Goal: Task Accomplishment & Management: Use online tool/utility

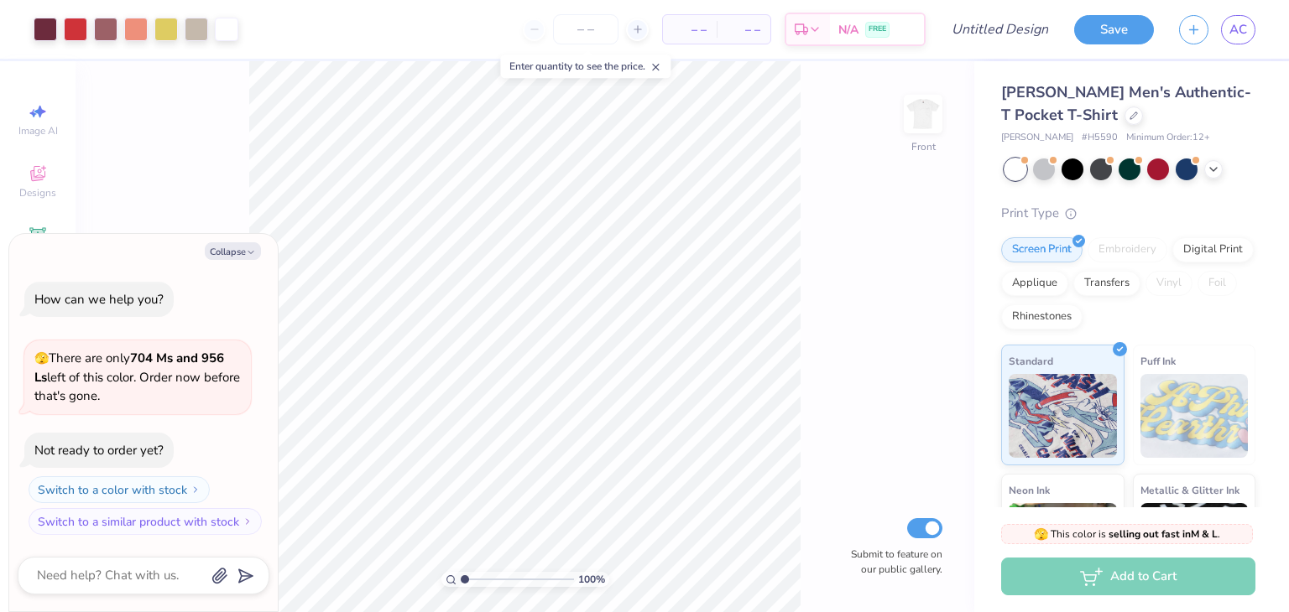
type input "1.07"
type textarea "x"
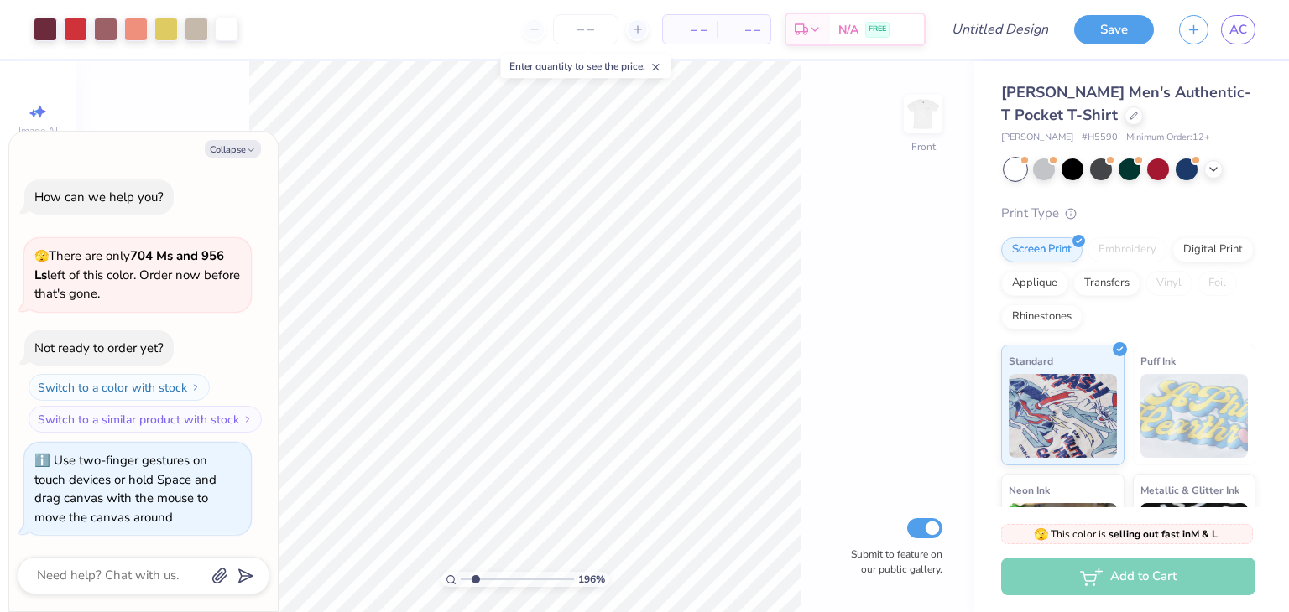
drag, startPoint x: 462, startPoint y: 576, endPoint x: 475, endPoint y: 591, distance: 19.7
click at [475, 587] on input "range" at bounding box center [517, 579] width 113 height 15
type input "1.9751687543166"
type textarea "x"
type input "1.9751687543166"
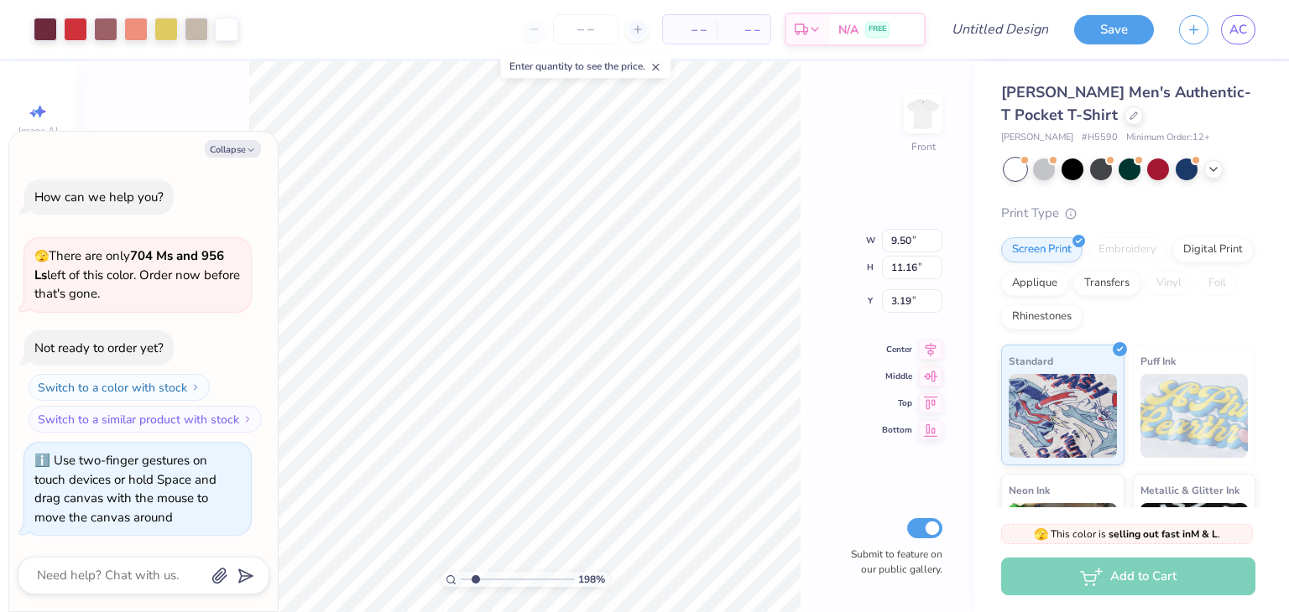
type textarea "x"
type input "1.9751687543166"
type textarea "x"
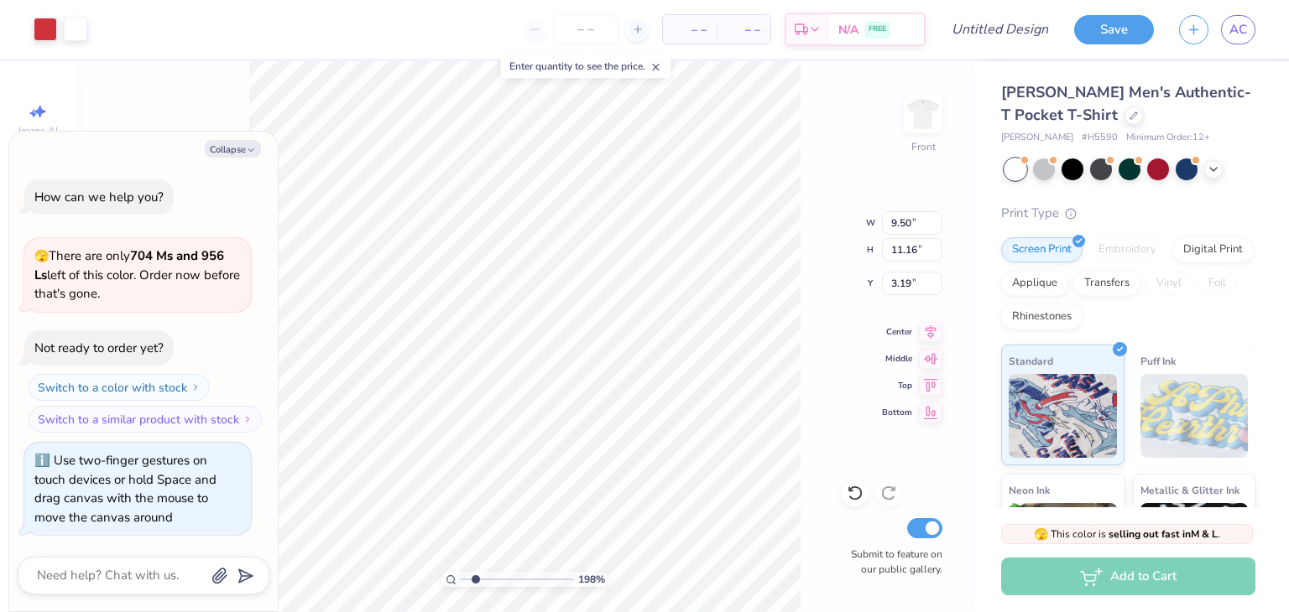
type input "1.9751687543166"
type textarea "x"
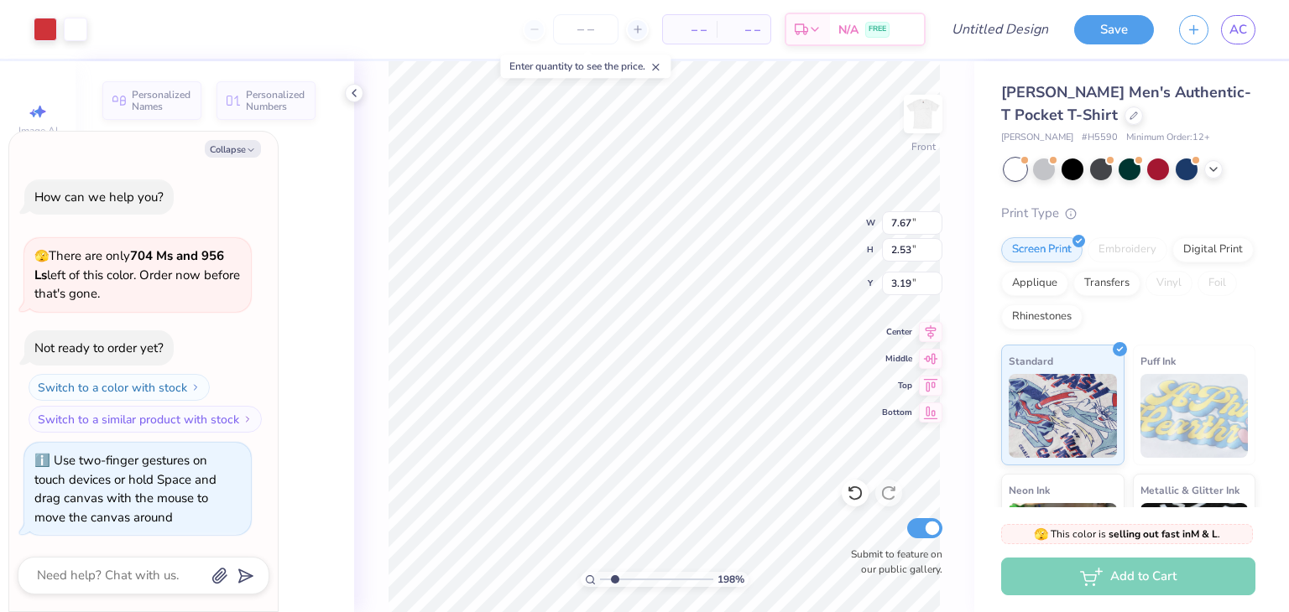
type input "1.9751687543166"
type textarea "x"
type input "7.67"
type input "2.53"
type textarea "x"
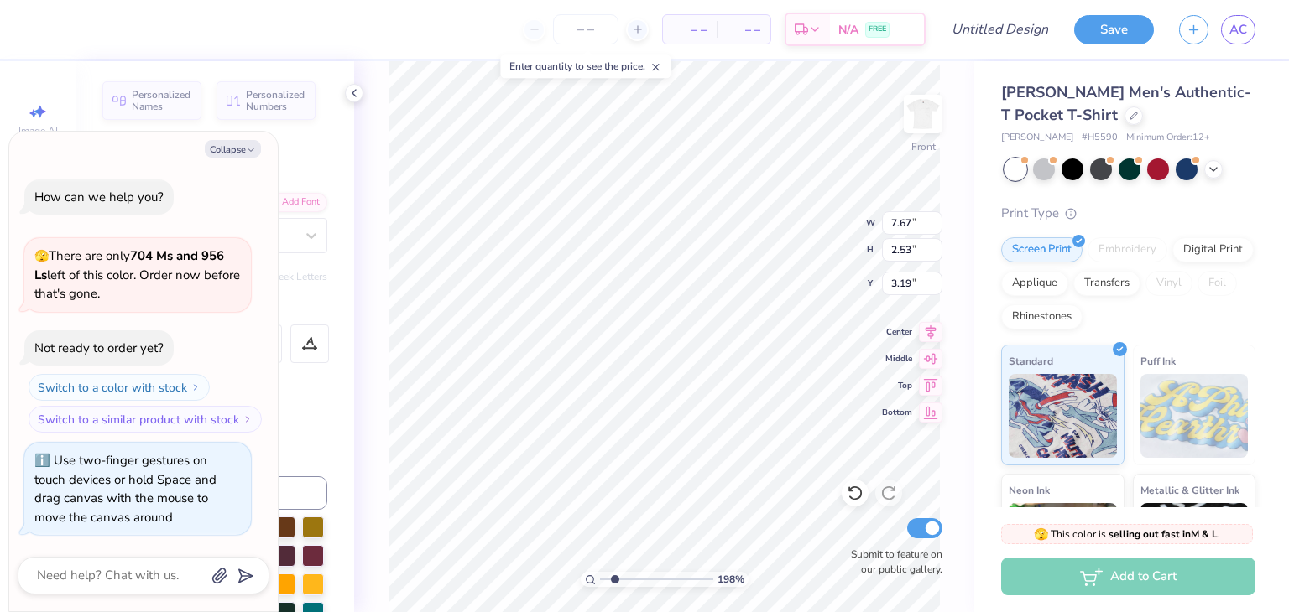
type input "1.9751687543166"
type textarea "x"
type input "1.9751687543166"
type textarea "x"
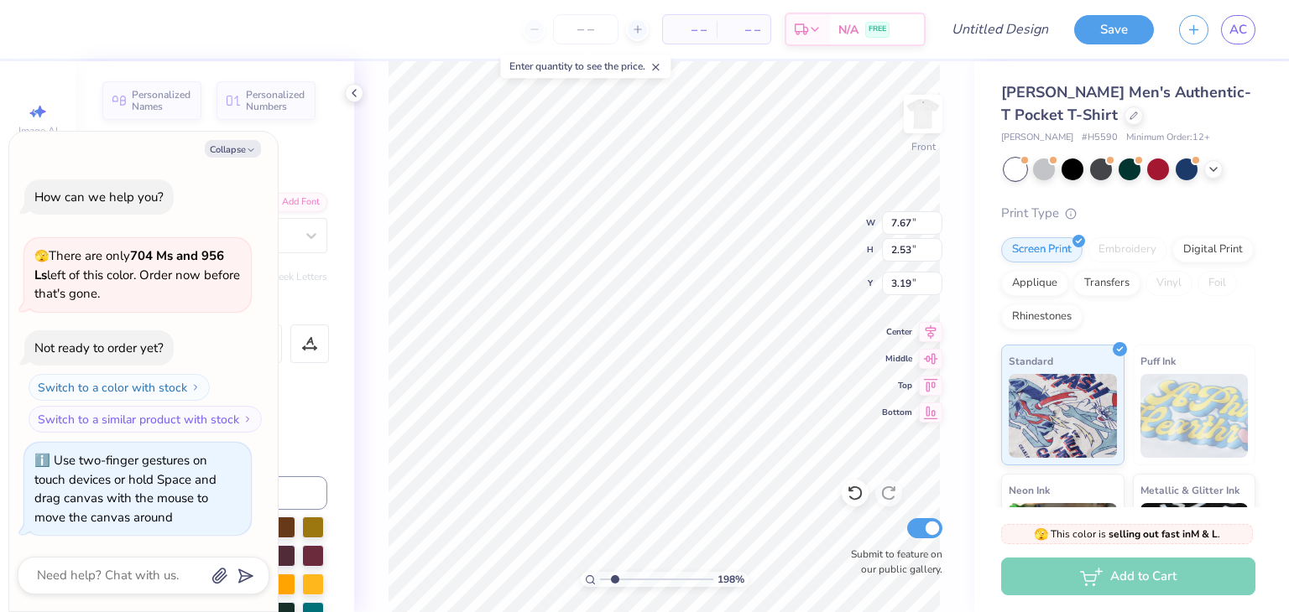
type input "1.9751687543166"
type textarea "x"
type input "1.9751687543166"
type textarea "x"
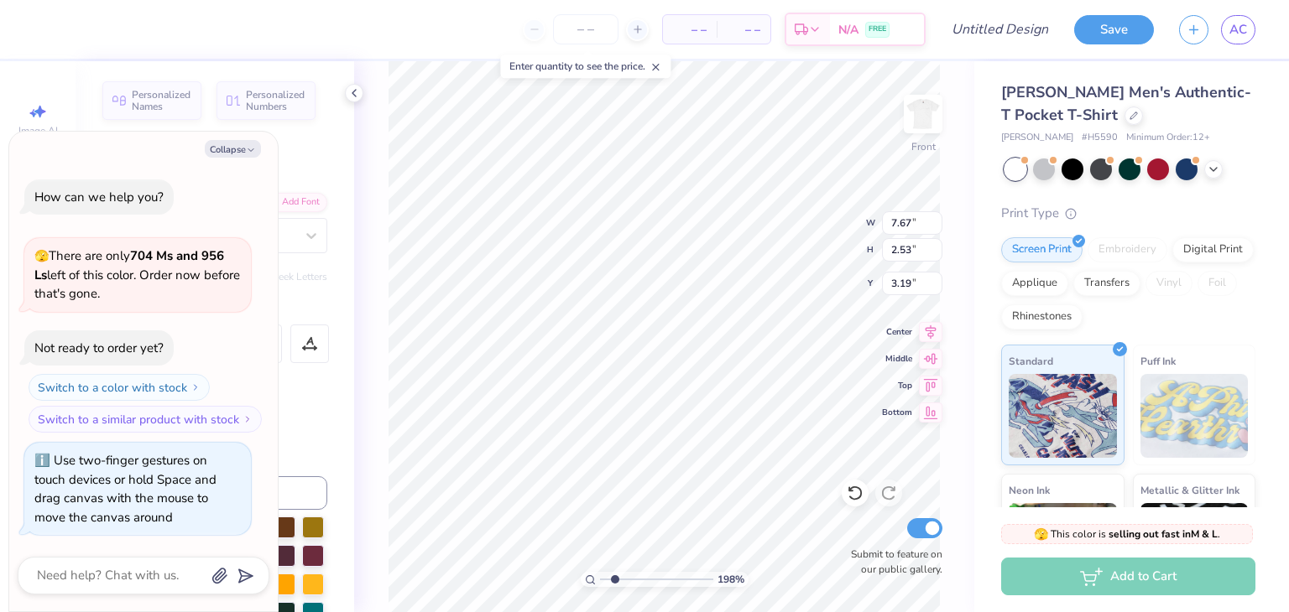
type textarea "G"
type input "1.9751687543166"
type textarea "x"
type input "1.9751687543166"
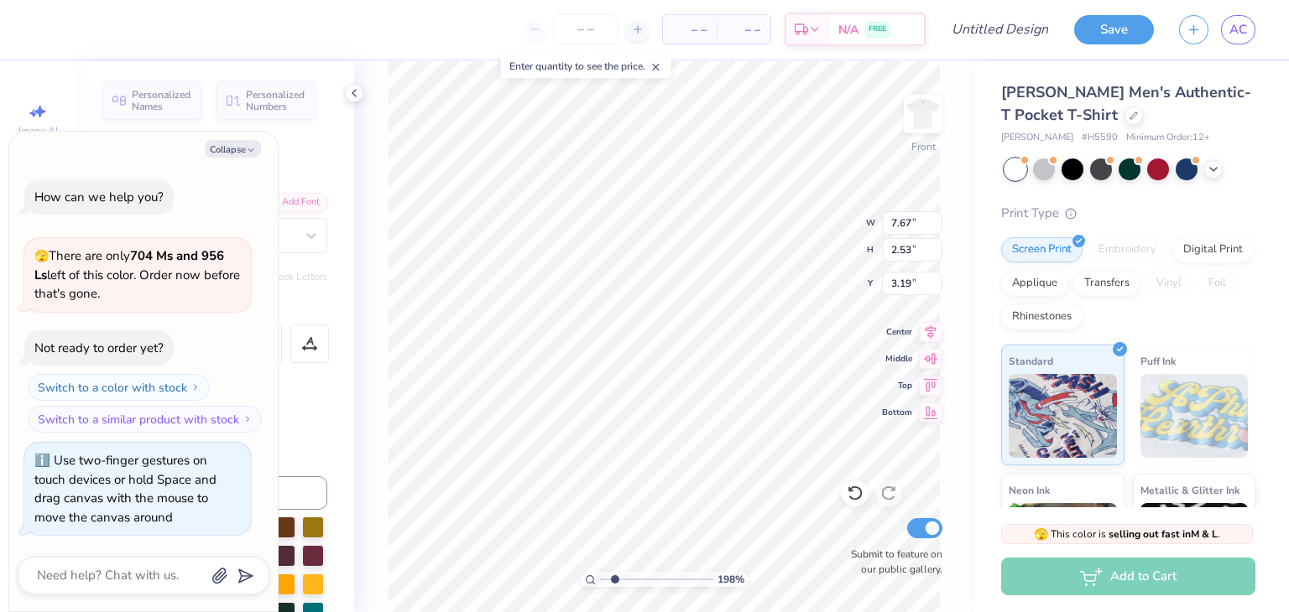
type textarea "x"
type textarea "H"
type input "1.9751687543166"
type textarea "x"
type textarea "Ho"
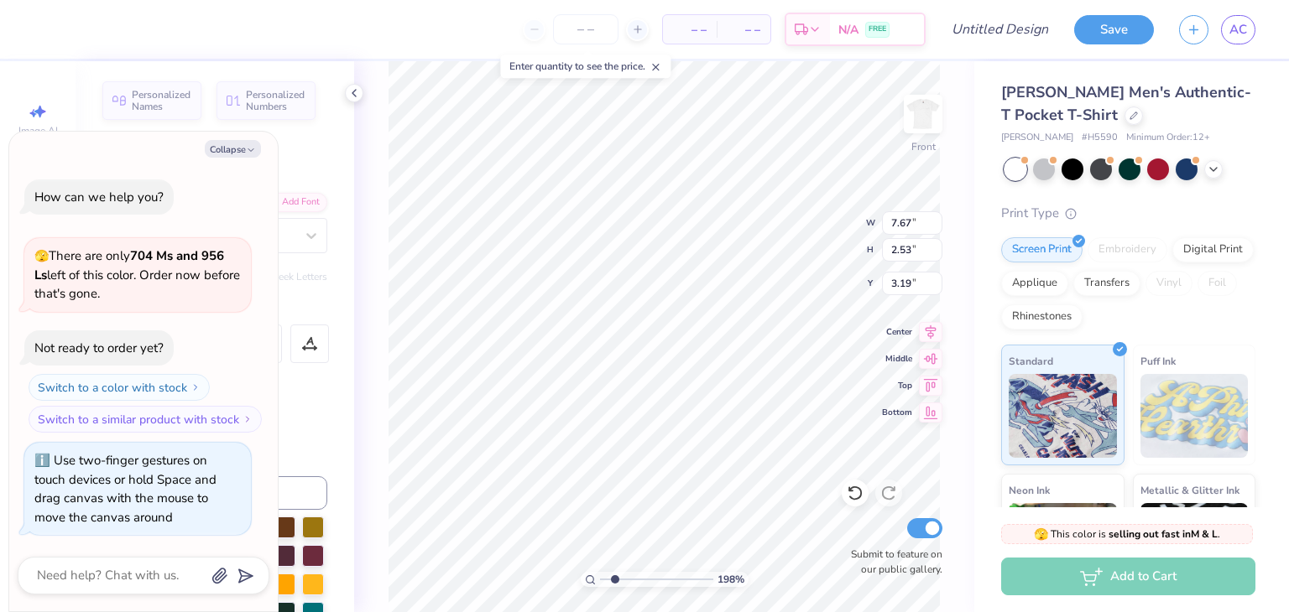
type input "1.9751687543166"
type textarea "x"
type textarea "Hom"
type input "1.9751687543166"
type textarea "x"
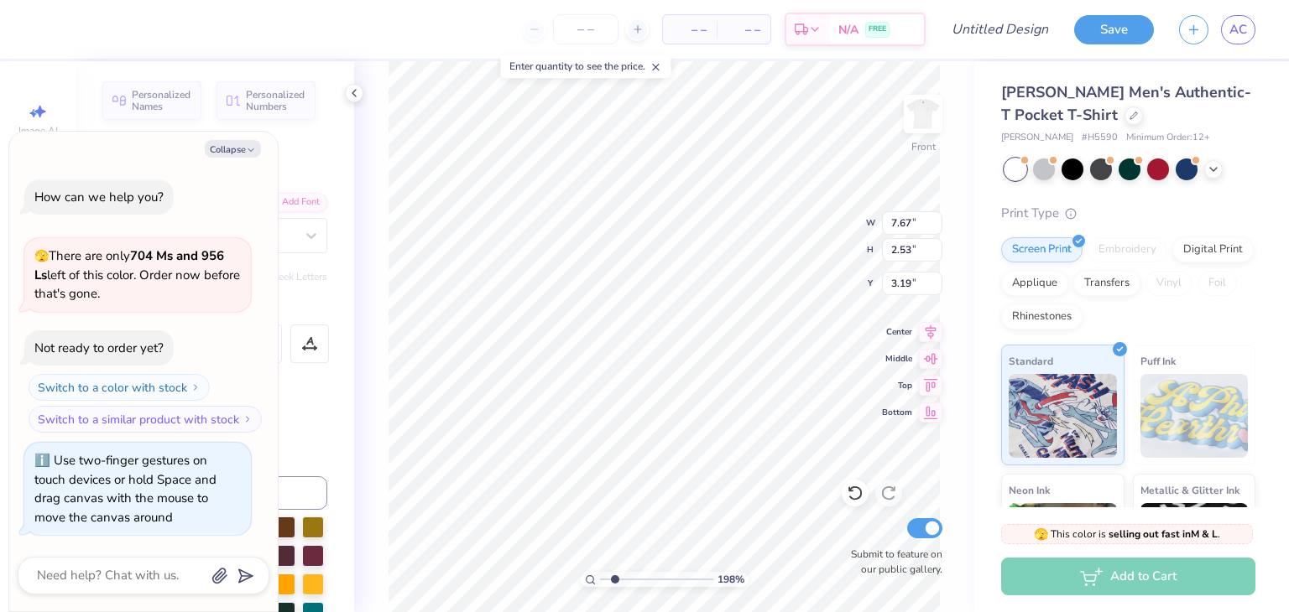
type textarea "Home"
type input "1.9751687543166"
type textarea "x"
type textarea "Homeco"
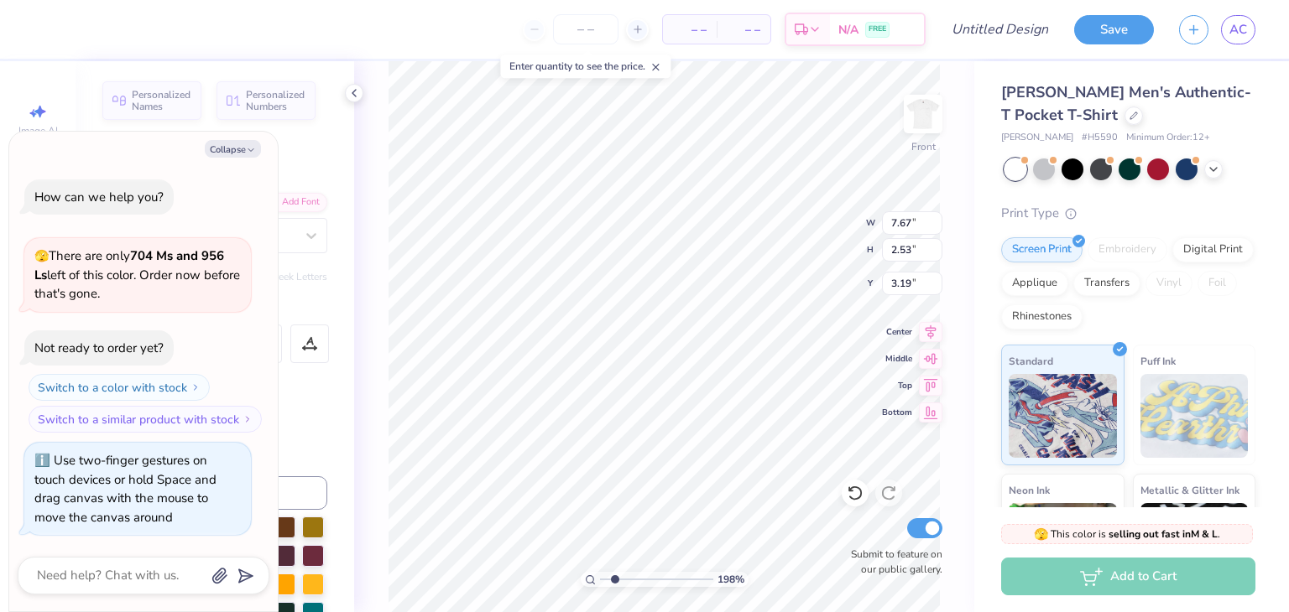
type input "1.9751687543166"
type textarea "x"
type input "1.9751687543166"
type textarea "x"
type textarea "Homecom"
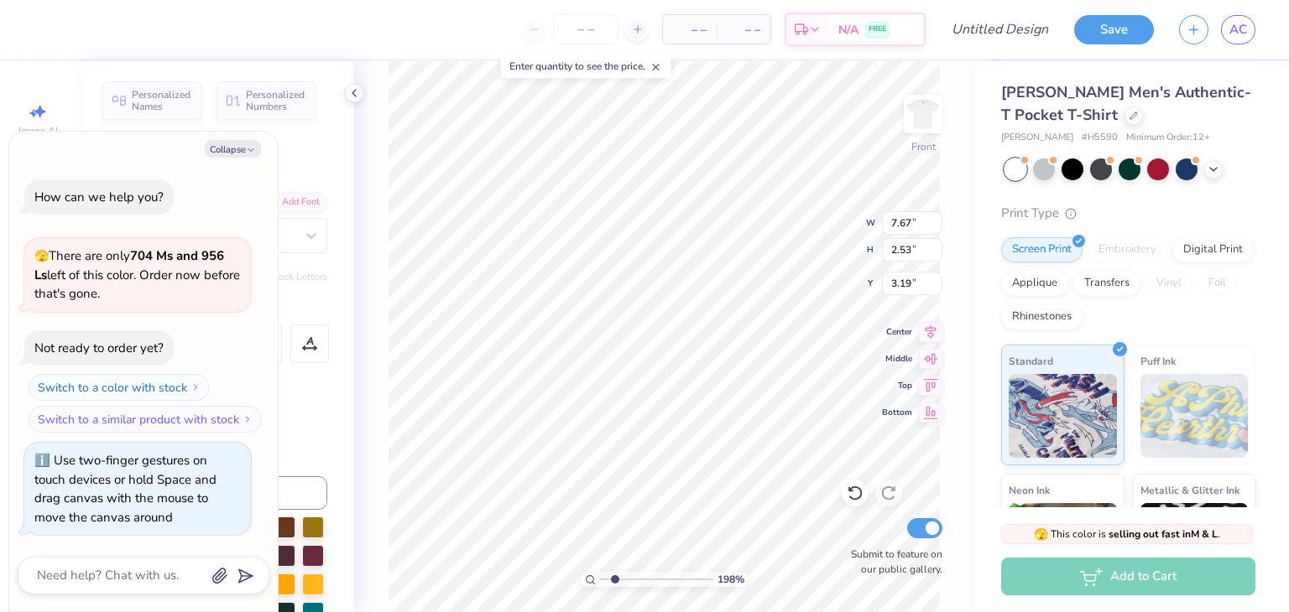
type input "1.9751687543166"
type textarea "x"
type textarea "Homecomi"
type input "1.9751687543166"
type textarea "x"
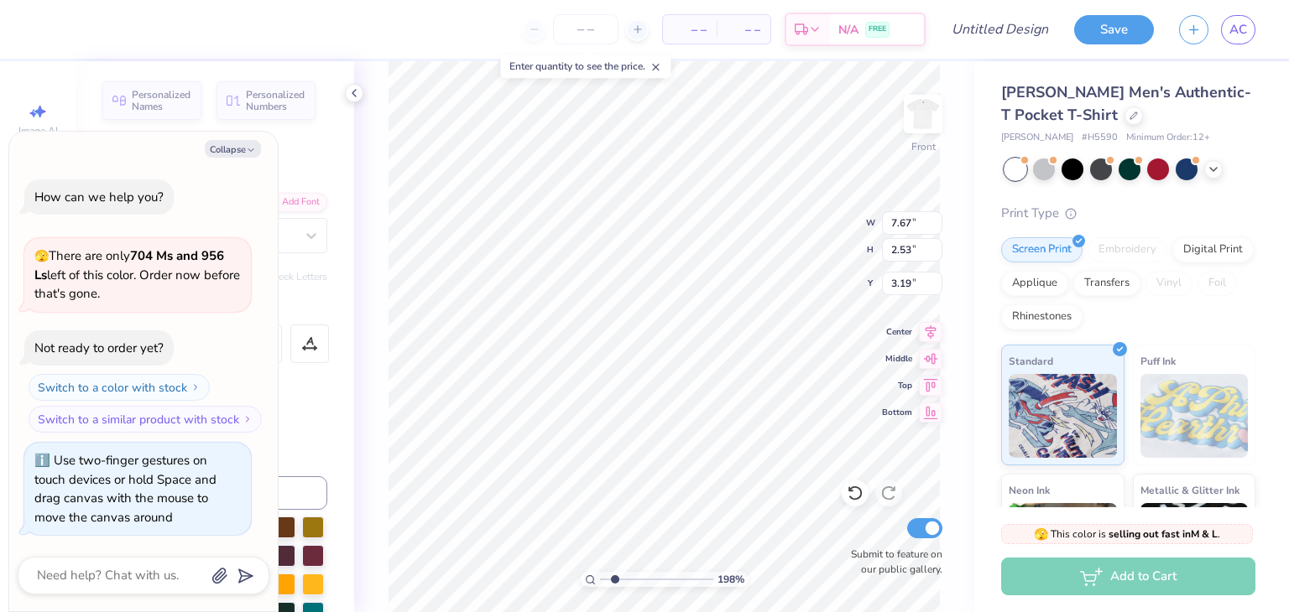
scroll to position [13, 5]
type textarea "Homecoming"
type input "1.9751687543166"
type textarea "x"
type input "1.9751687543166"
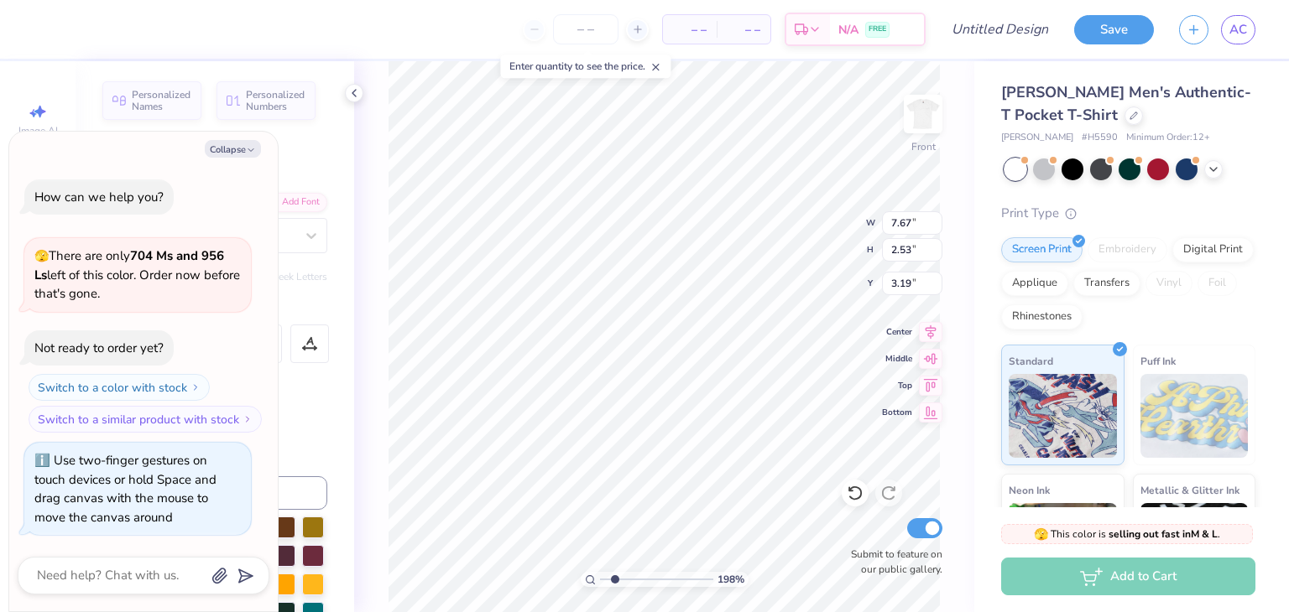
type textarea "x"
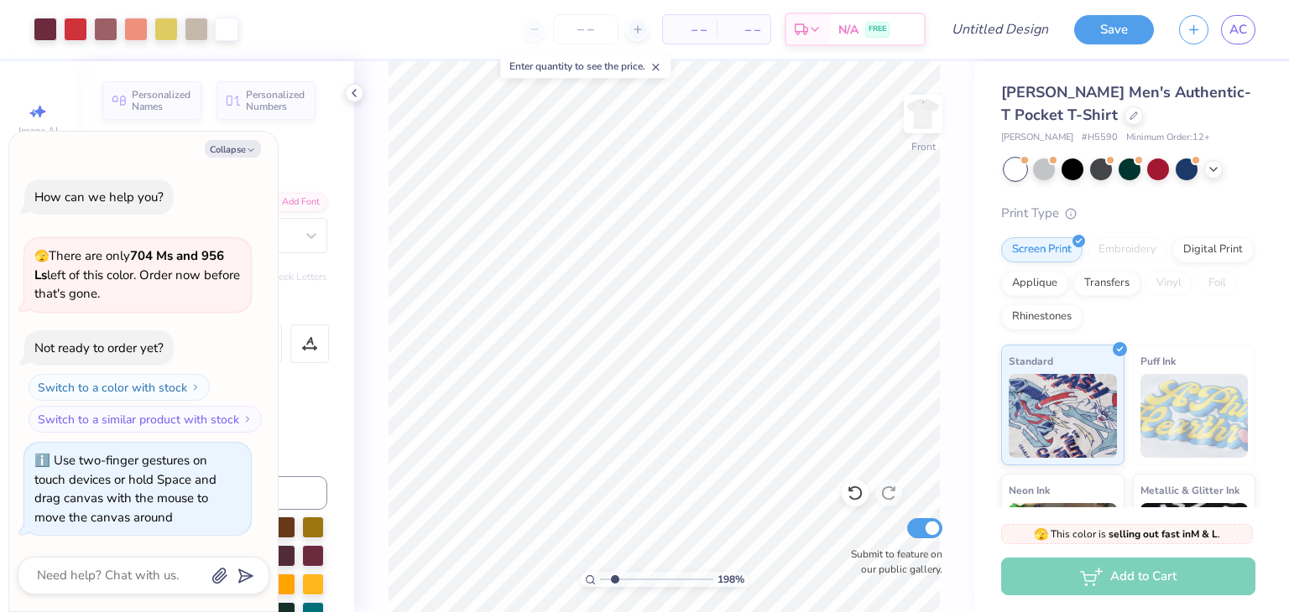
type input "1.9751687543166"
type textarea "x"
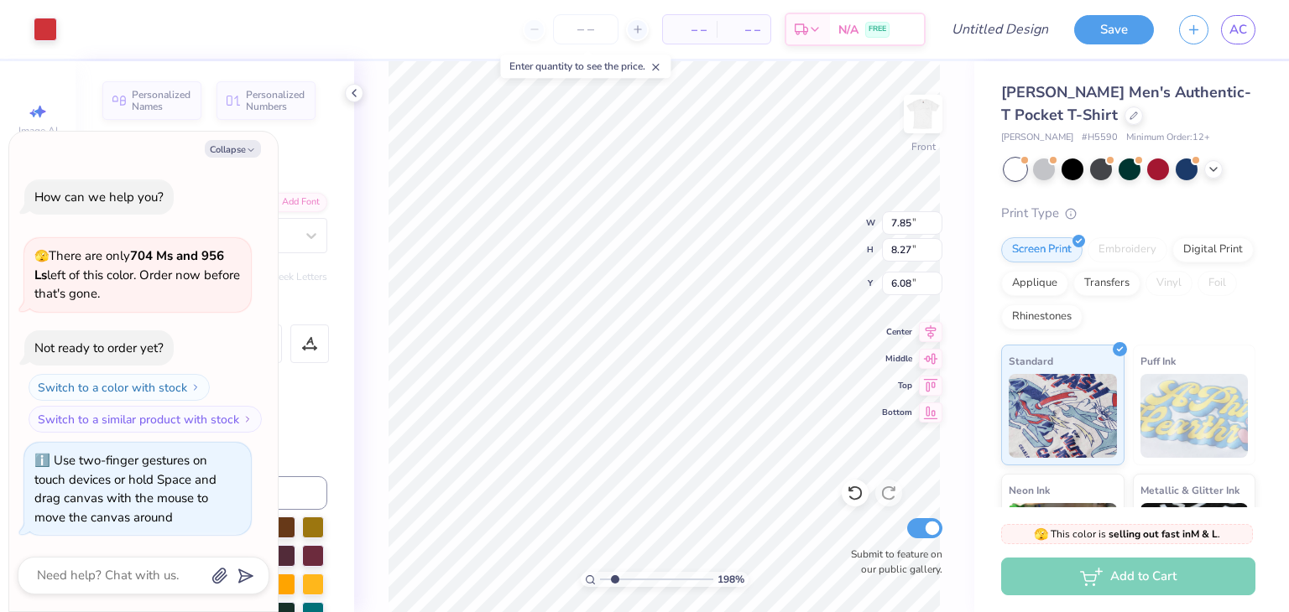
type input "1.9751687543166"
type textarea "x"
type input "1.9751687543166"
type textarea "x"
type input "1.9751687543166"
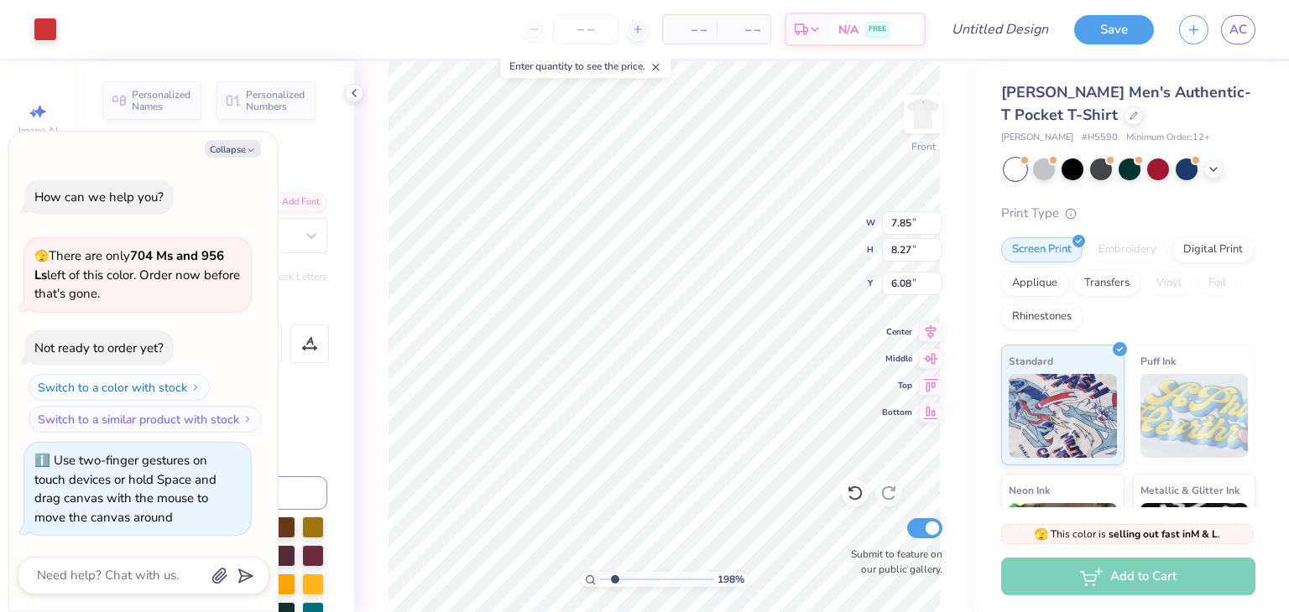
type textarea "x"
type input "8.20"
type input "1.82"
type input "8.23"
type input "1.9751687543166"
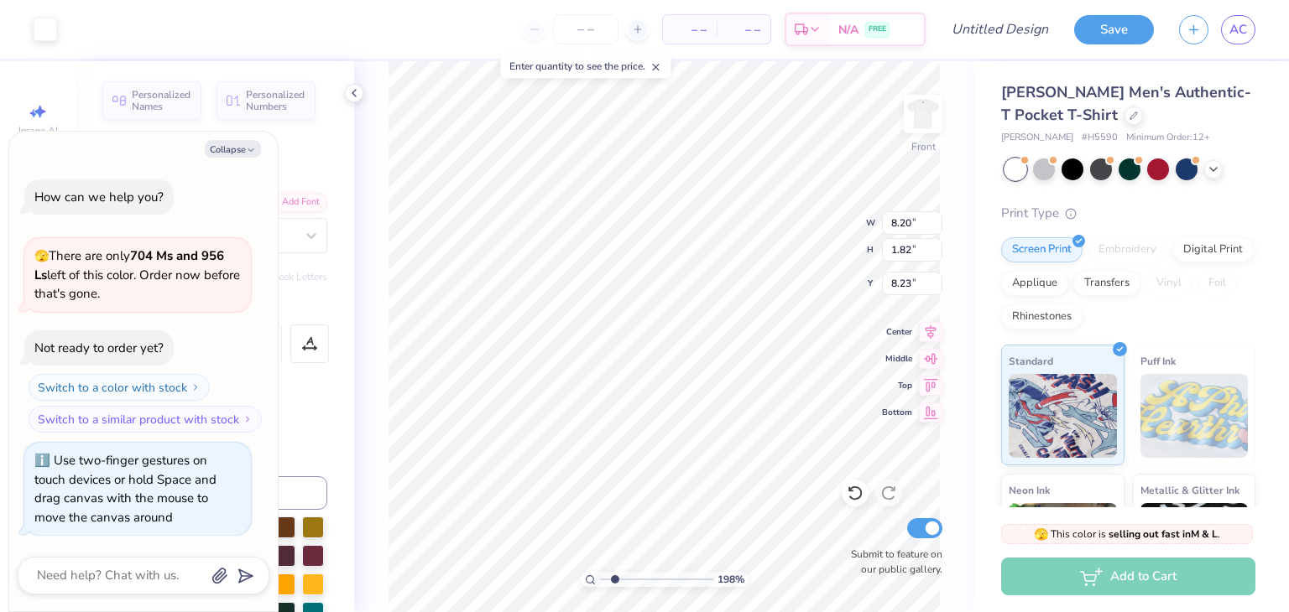
type textarea "x"
type input "2.41"
type input "0.47"
type input "13.06"
type input "1.9751687543166"
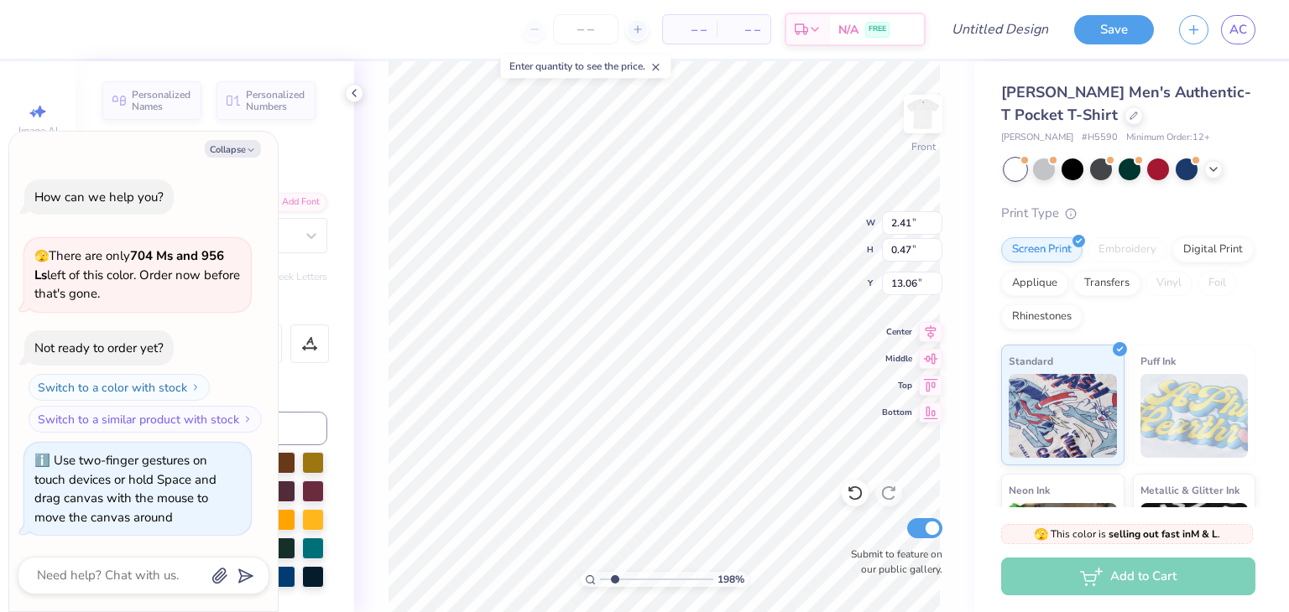
type textarea "x"
type input "1.9751687543166"
type textarea "x"
type input "1.9751687543166"
type textarea "x"
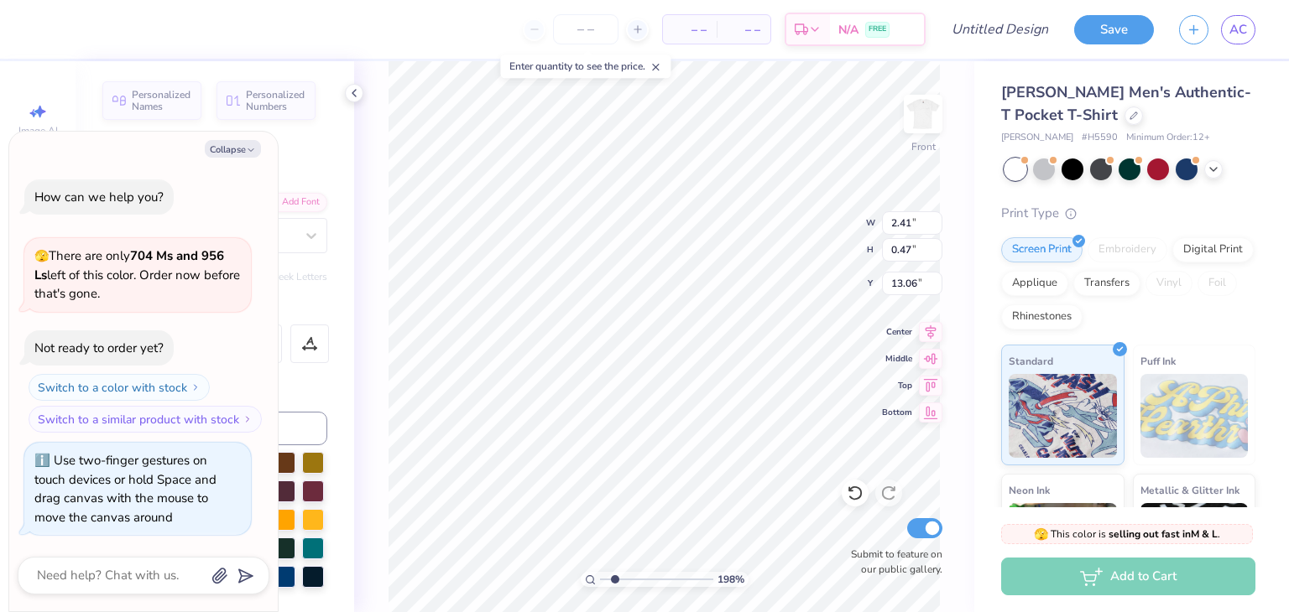
scroll to position [13, 3]
type input "1.9751687543166"
type textarea "x"
type input "1.9751687543166"
type textarea "x"
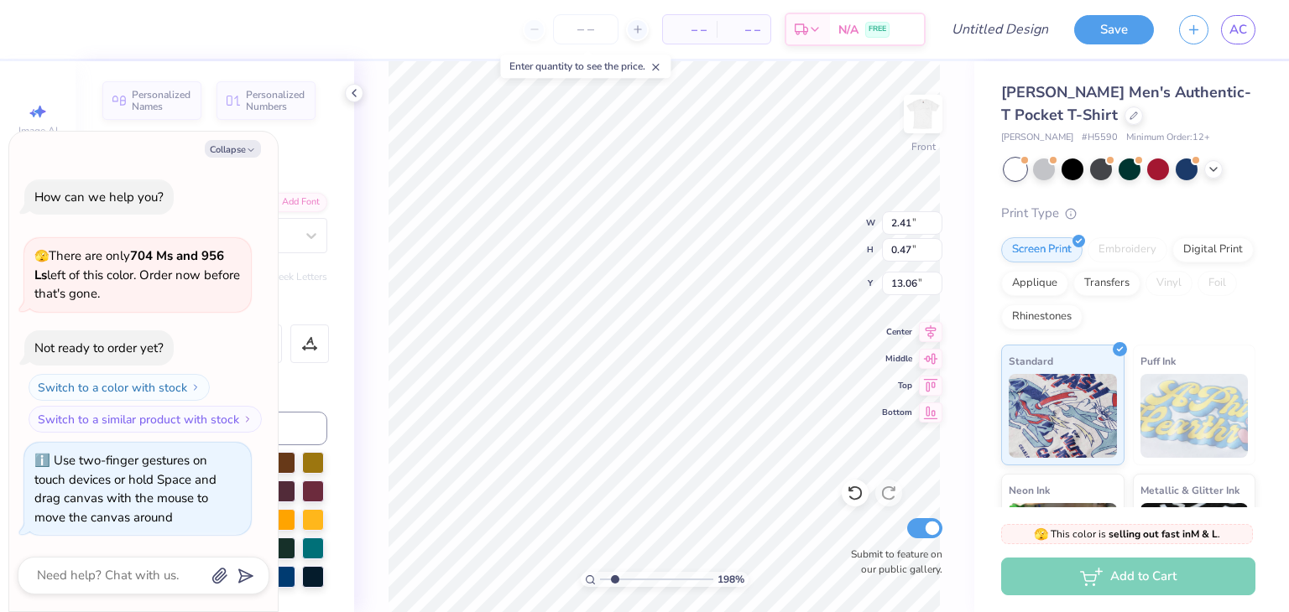
type textarea "N E O U"
type input "1.9751687543166"
type textarea "x"
type textarea "N E O U"
type input "1.9751687543166"
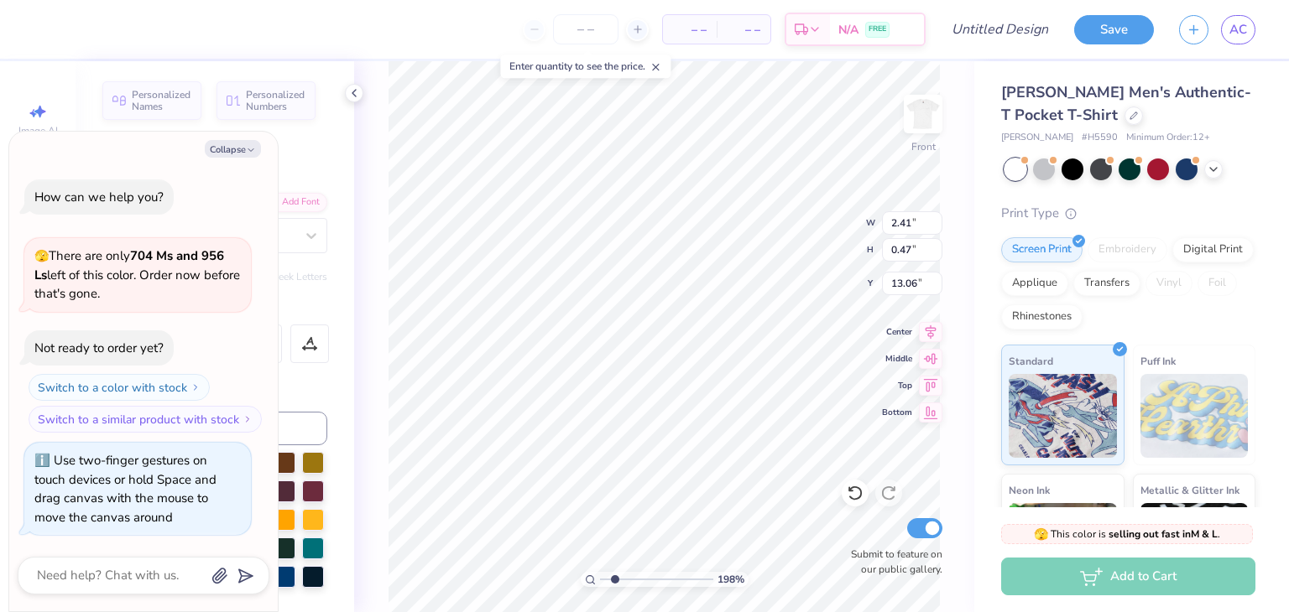
type textarea "x"
type textarea "N O U"
type input "1.9751687543166"
type textarea "x"
type textarea "N O U"
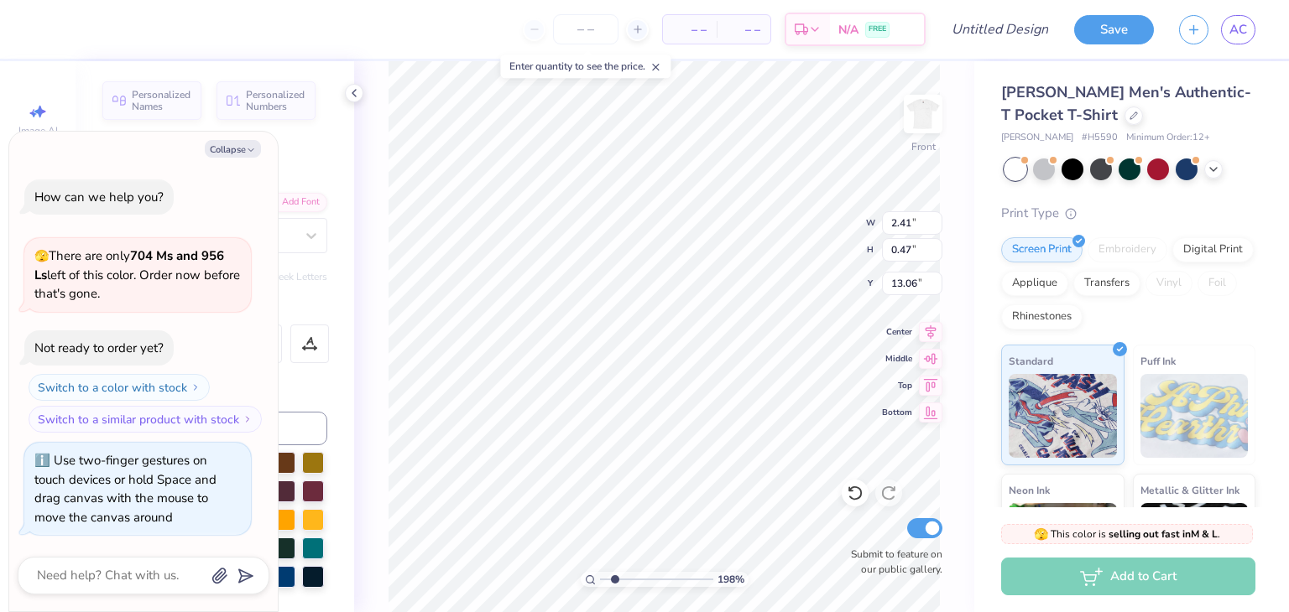
scroll to position [13, 3]
type input "1.9751687543166"
type textarea "x"
type textarea "O U"
type input "1.9751687543166"
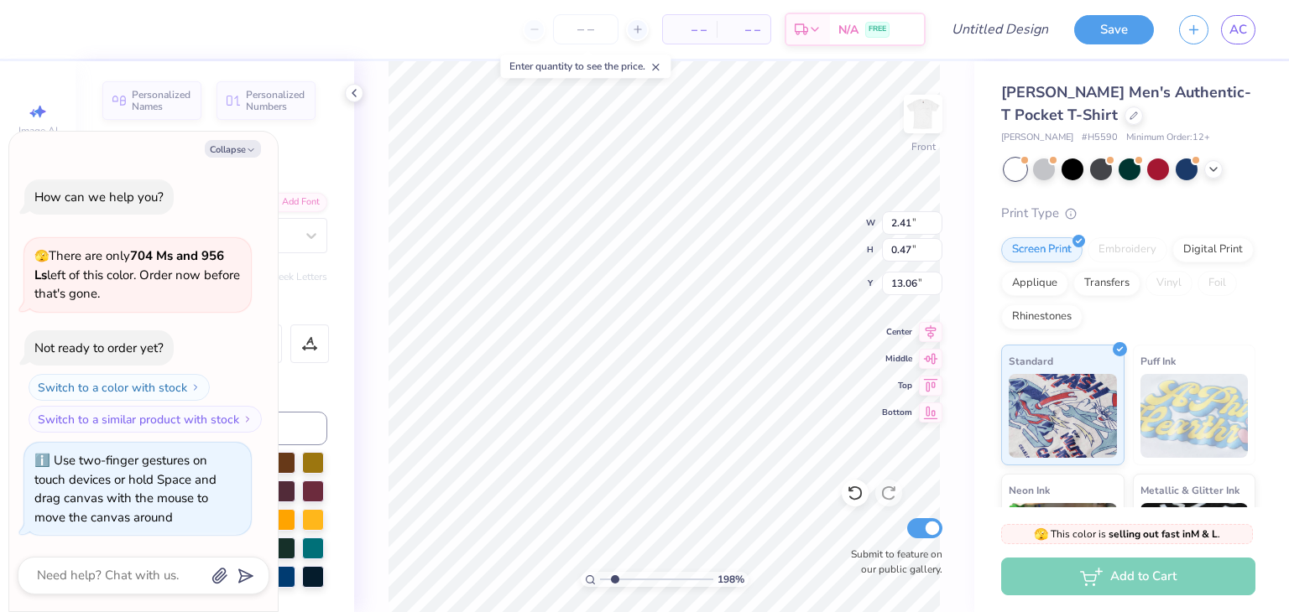
type textarea "x"
type input "1.9751687543166"
type textarea "x"
type textarea "A O U"
type input "1.9751687543166"
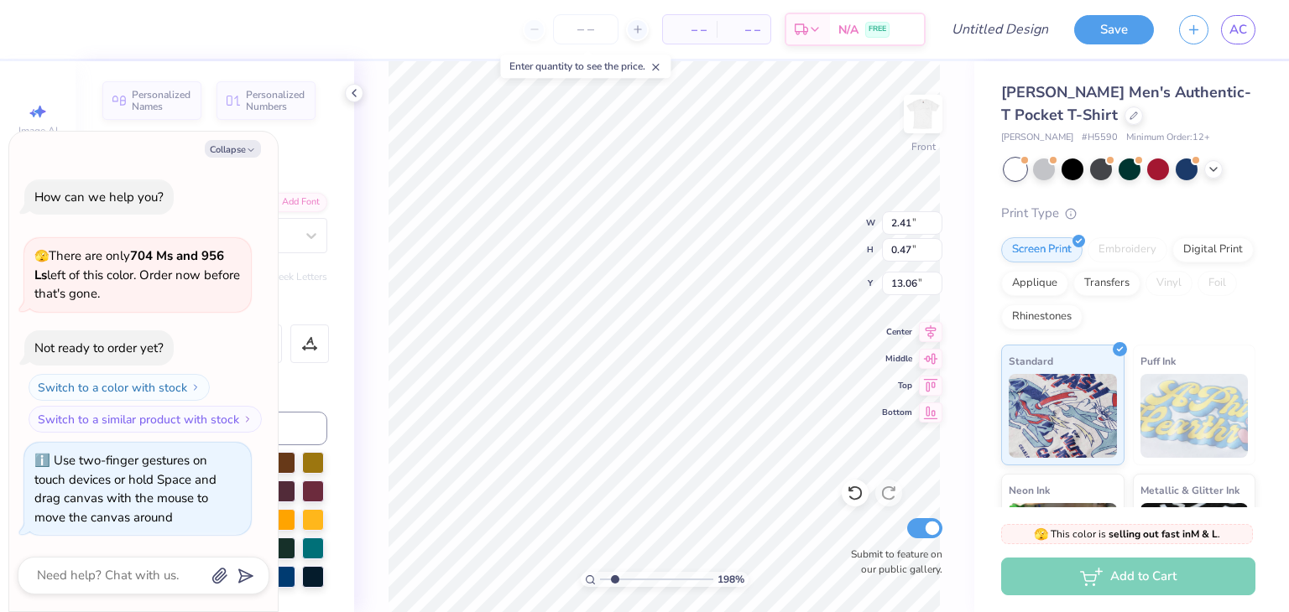
type textarea "x"
type textarea "AC O U"
type input "1.9751687543166"
type textarea "x"
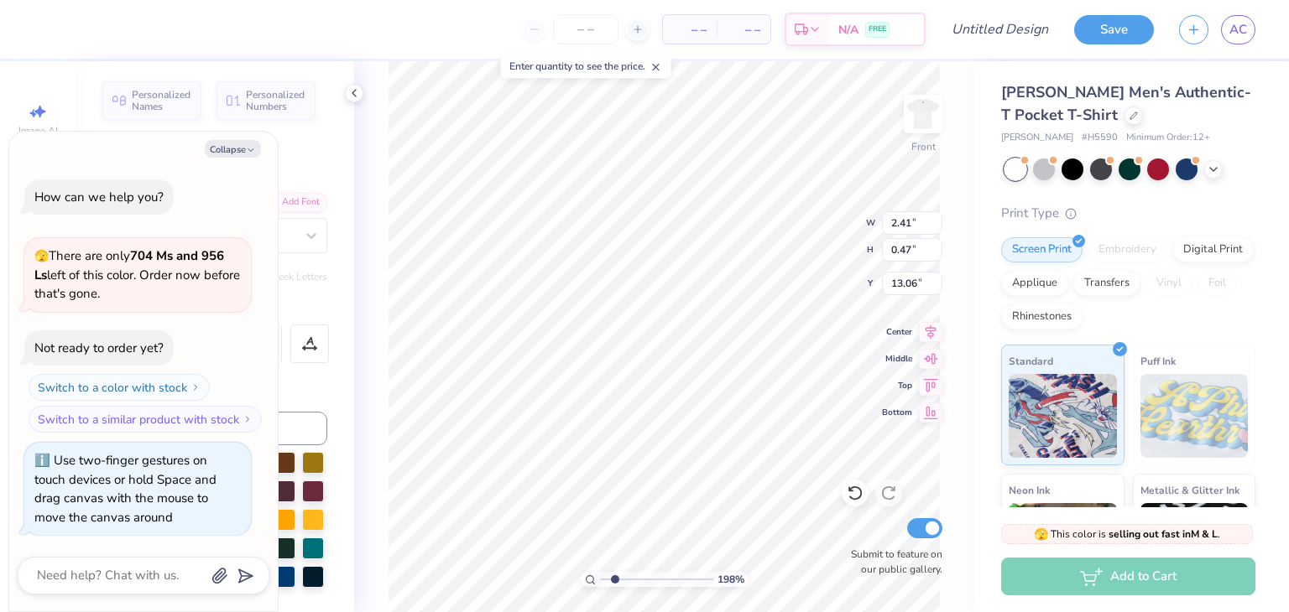
type input "1.9751687543166"
type textarea "x"
type textarea "AC O"
type input "1.9751687543166"
type textarea "x"
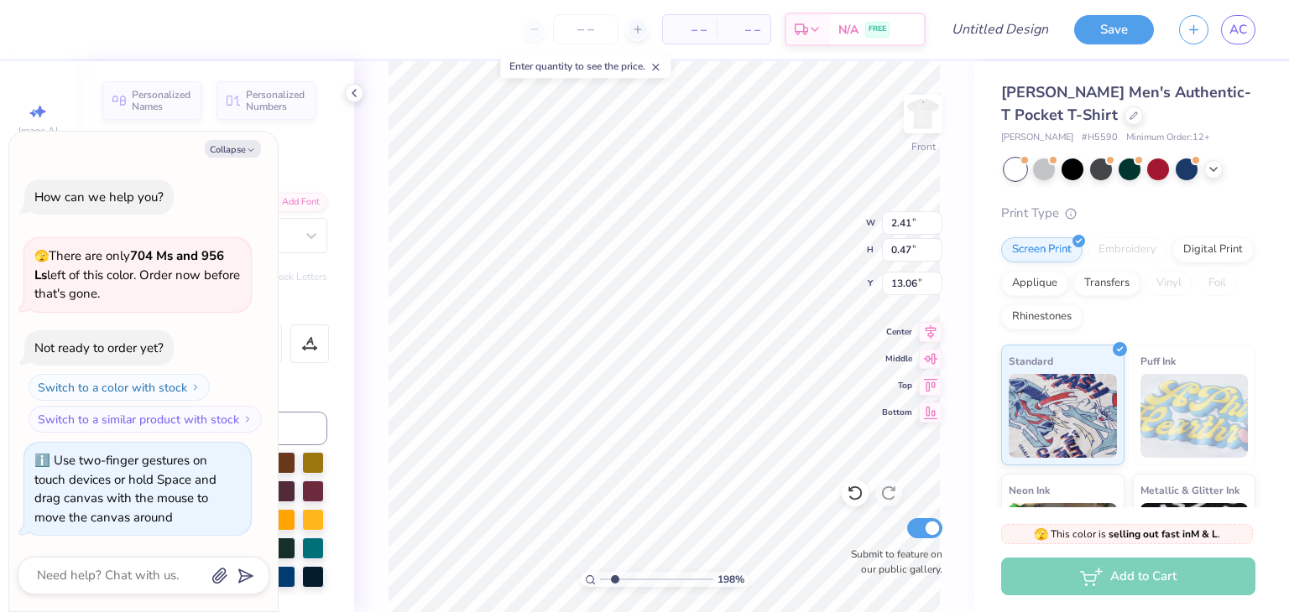
type textarea "AC O"
type input "1.9751687543166"
type textarea "x"
type textarea "AC"
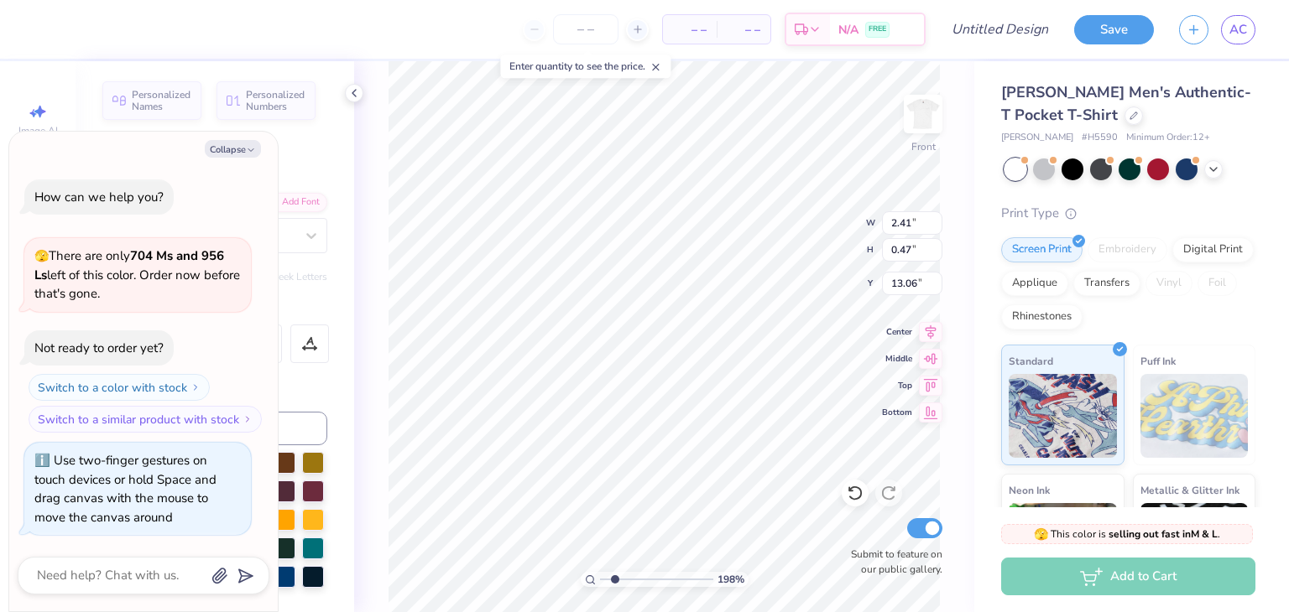
type input "1.9751687543166"
type textarea "x"
type input "1.9751687543166"
type textarea "x"
type textarea "AC M"
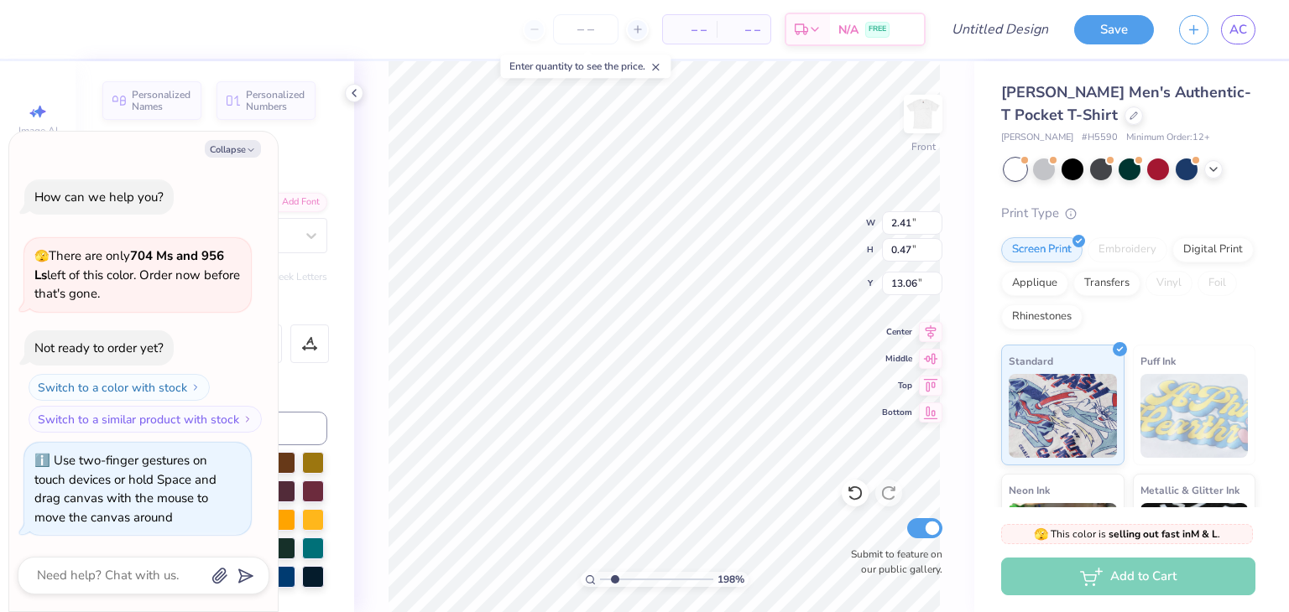
type input "1.9751687543166"
type textarea "x"
type textarea "AC Mc"
type input "1.9751687543166"
type textarea "x"
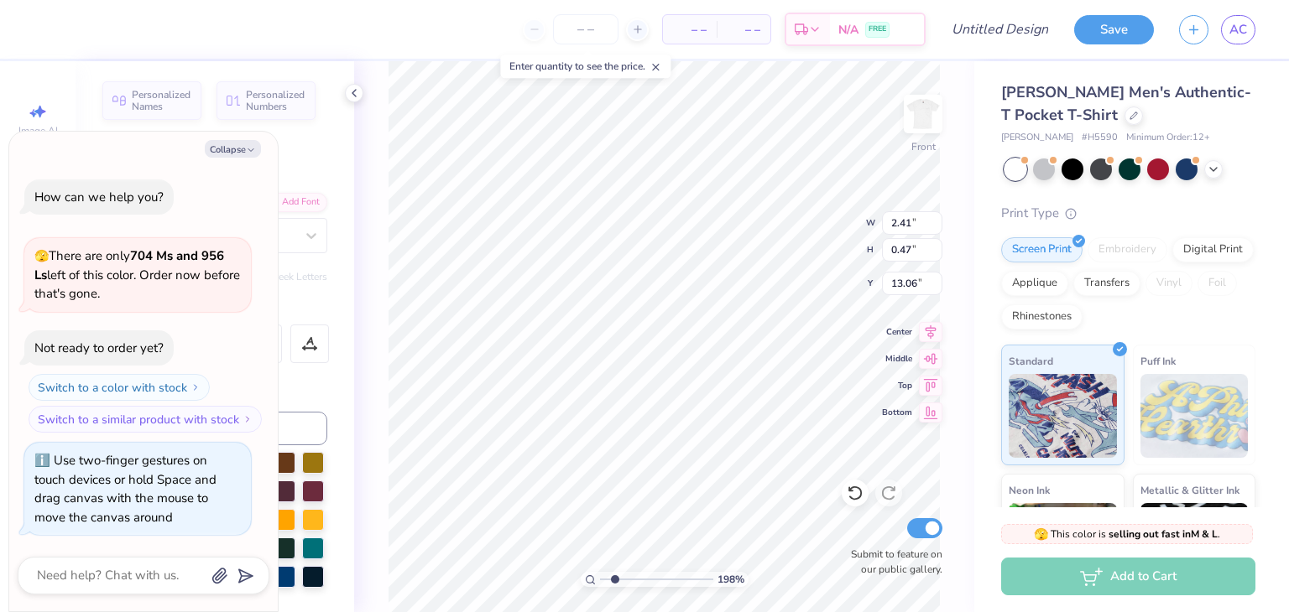
type input "1.9751687543166"
type textarea "x"
type textarea "AC McM"
type input "1.9751687543166"
type textarea "x"
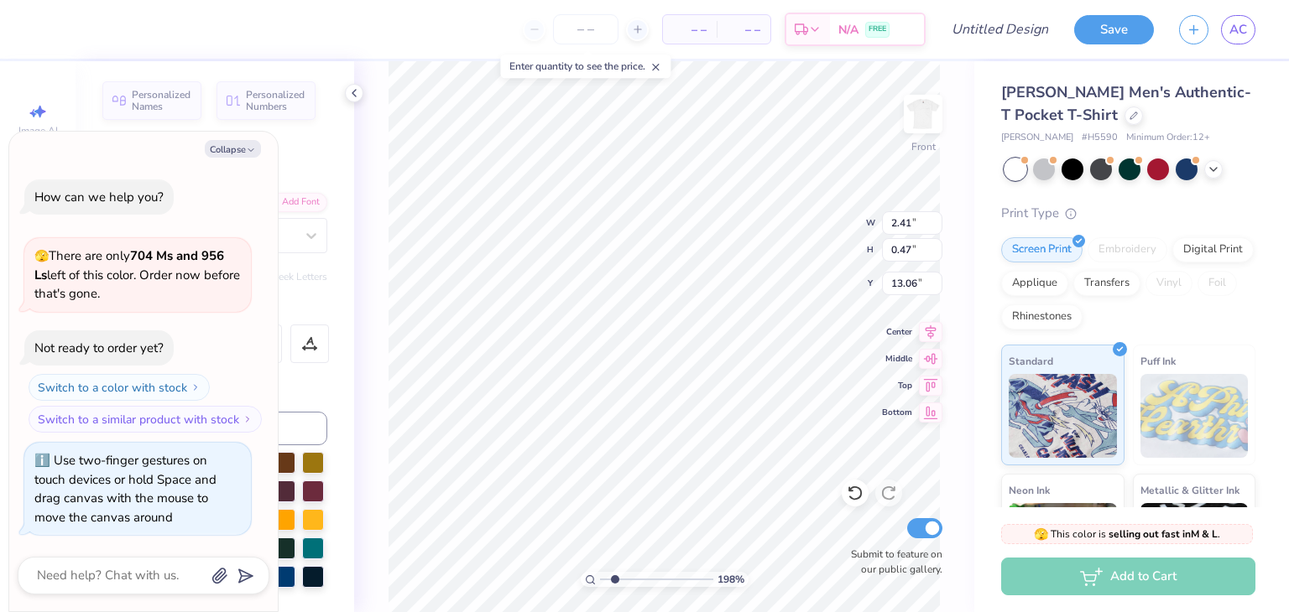
type textarea "AC McMu"
type input "1.9751687543166"
type textarea "x"
type textarea "AC McMur"
type input "1.9751687543166"
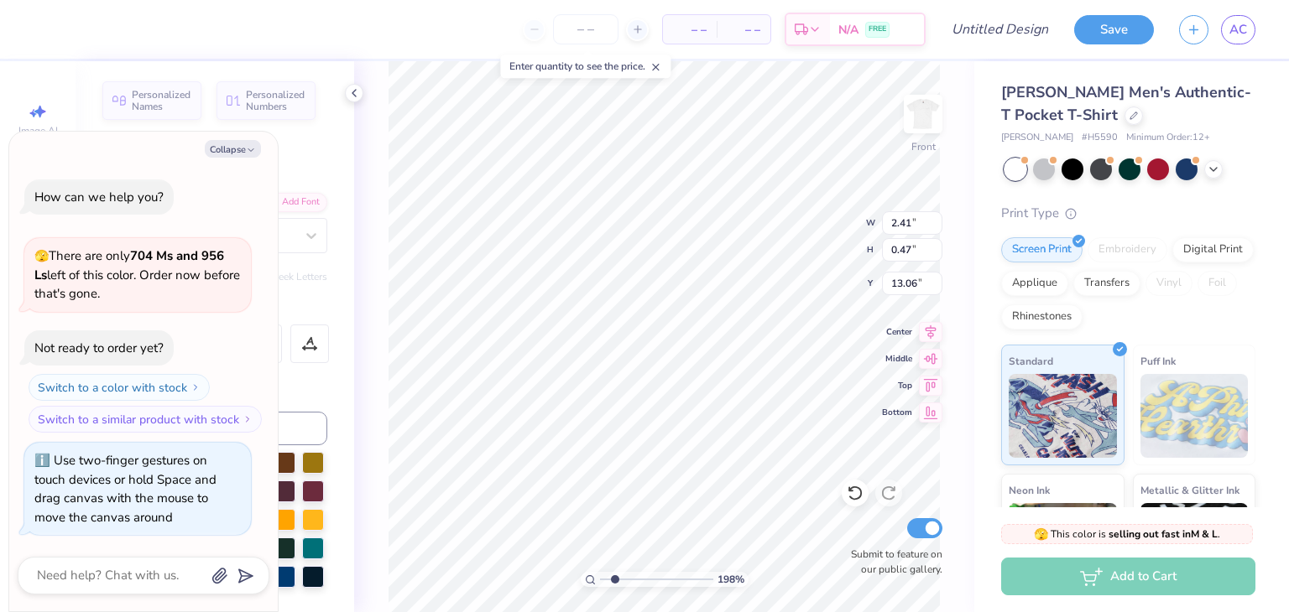
type textarea "x"
type textarea "AC McMurr"
type input "1.9751687543166"
type textarea "x"
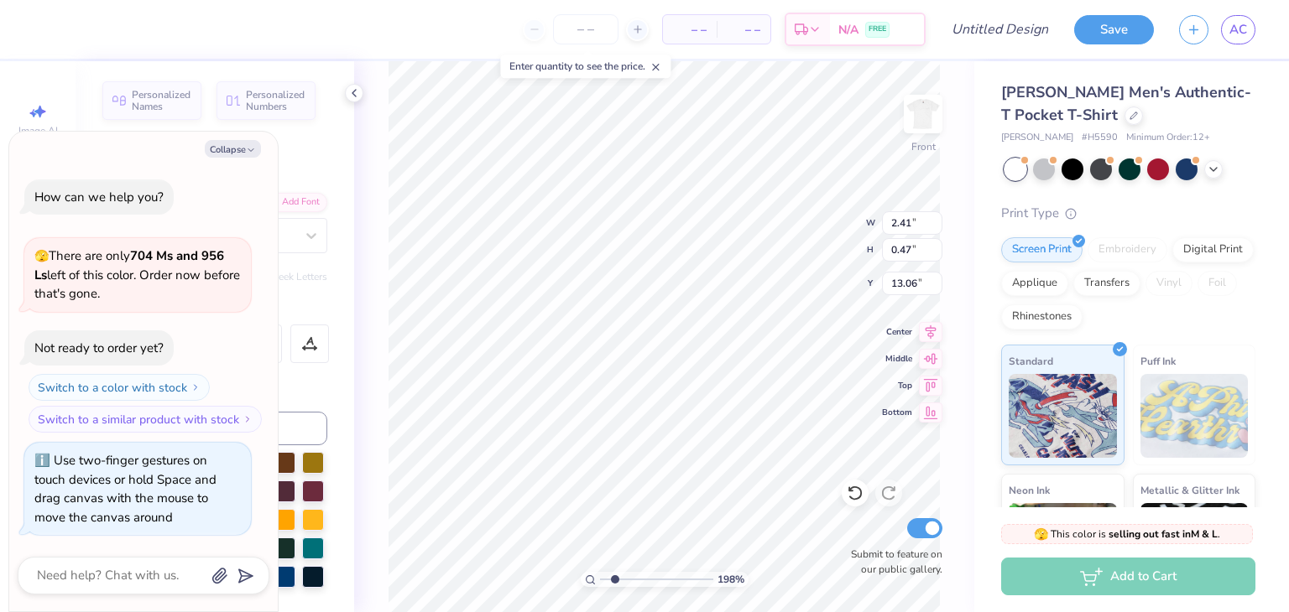
type textarea "AC McMurry"
type input "1.9751687543166"
type textarea "x"
type input "0.14"
type input "0.21"
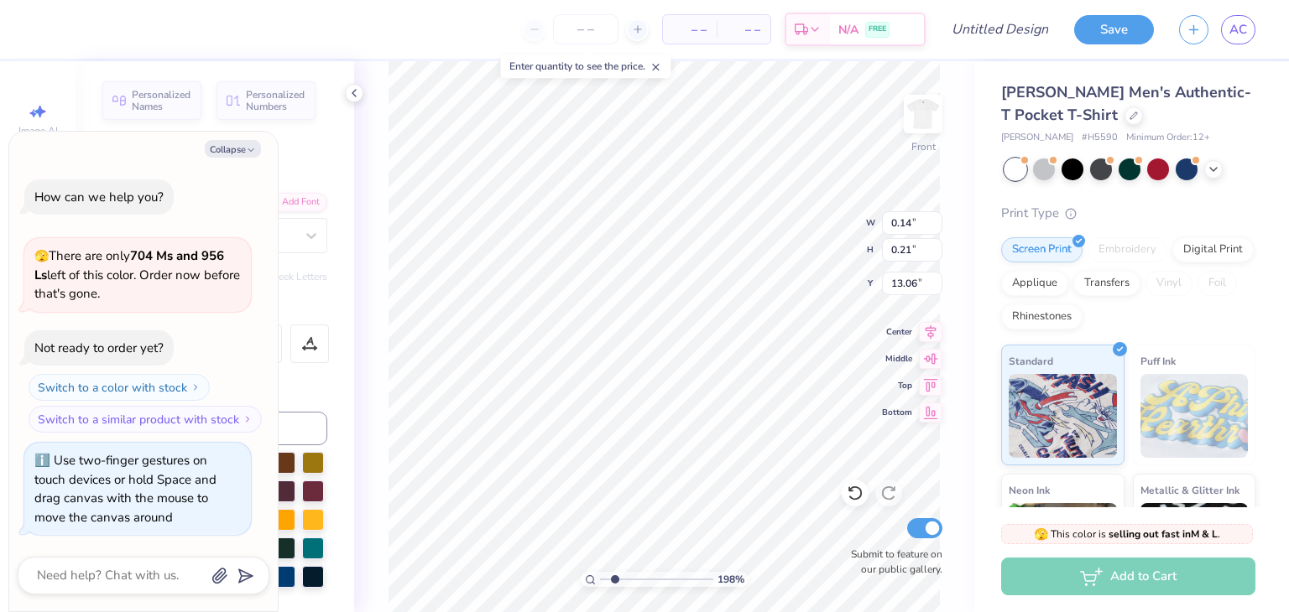
type input "13.20"
type input "1.9751687543166"
type textarea "x"
type input "1.9751687543166"
type textarea "x"
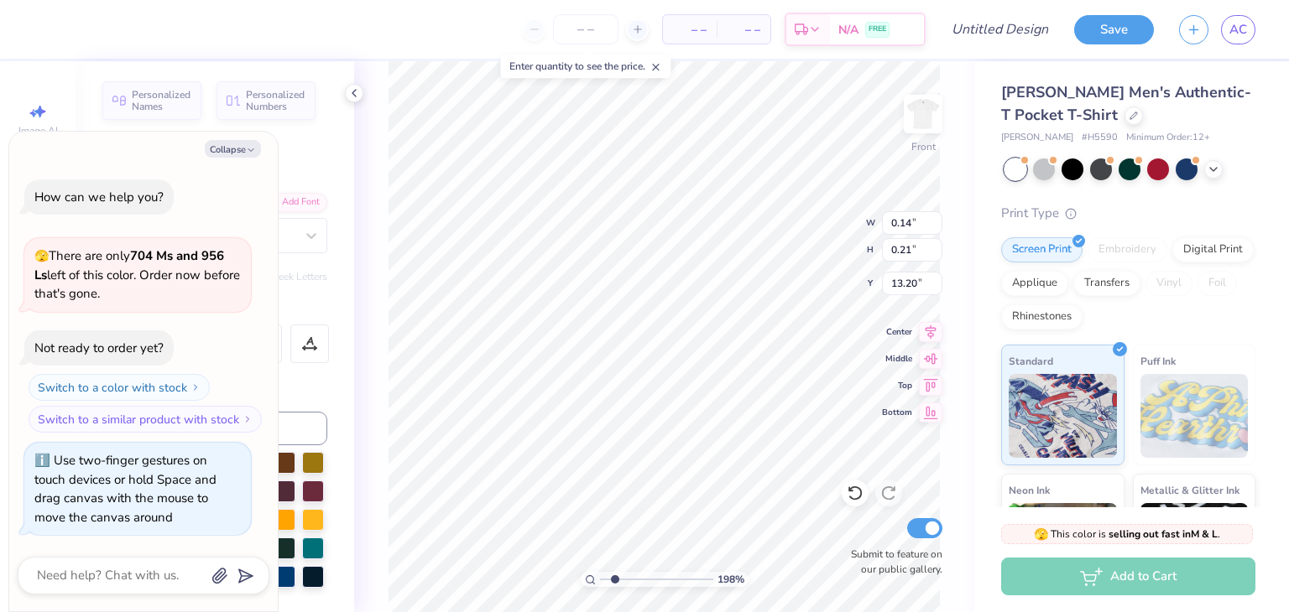
type input "1.60"
type input "2.46"
type input "10.35"
type input "1.9751687543166"
type textarea "x"
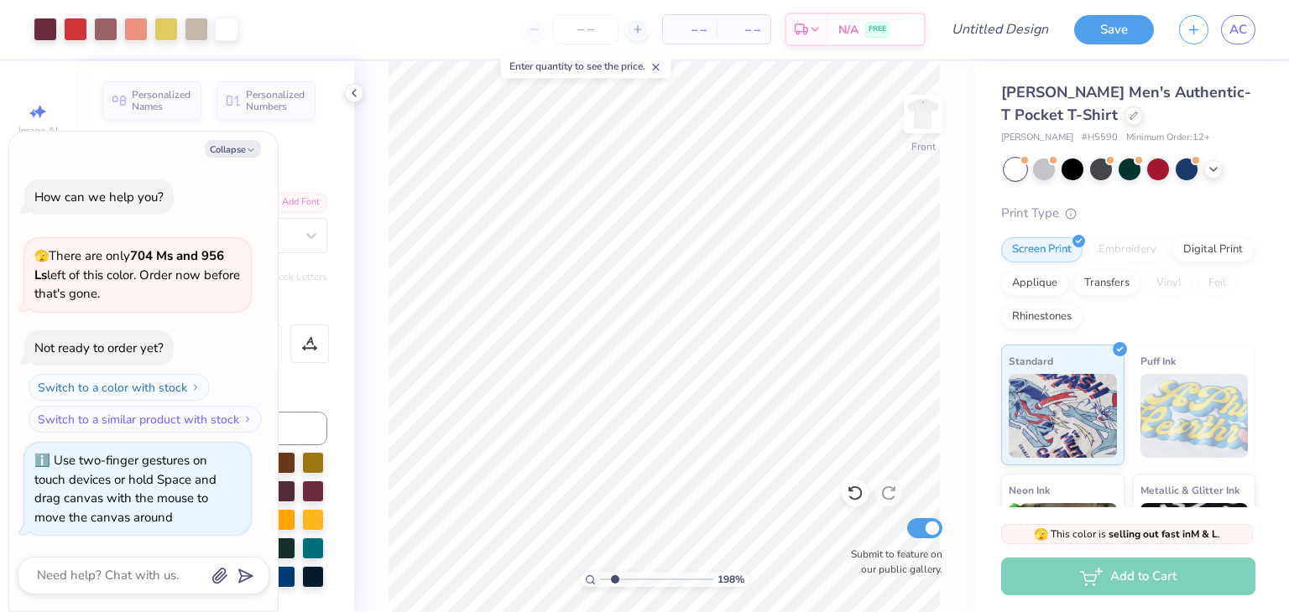
type input "1.9751687543166"
type textarea "x"
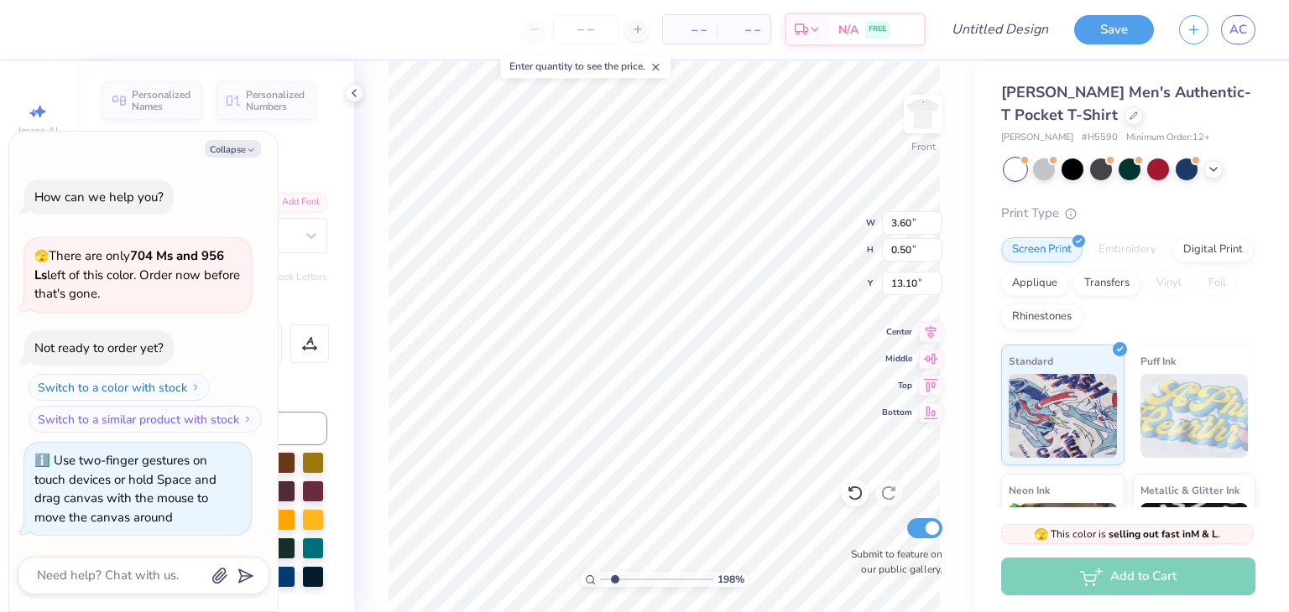
type input "1.9751687543166"
type textarea "x"
type input "1.9751687543166"
type textarea "x"
type input "1.9751687543166"
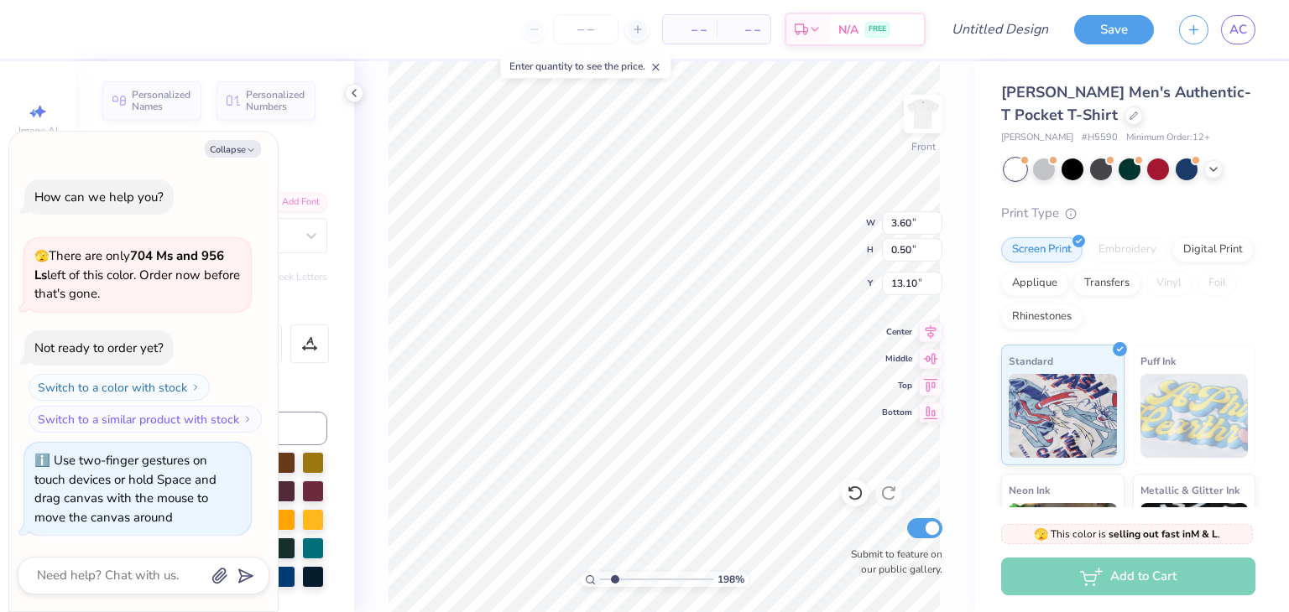
type textarea "x"
type input "1.9751687543166"
type textarea "x"
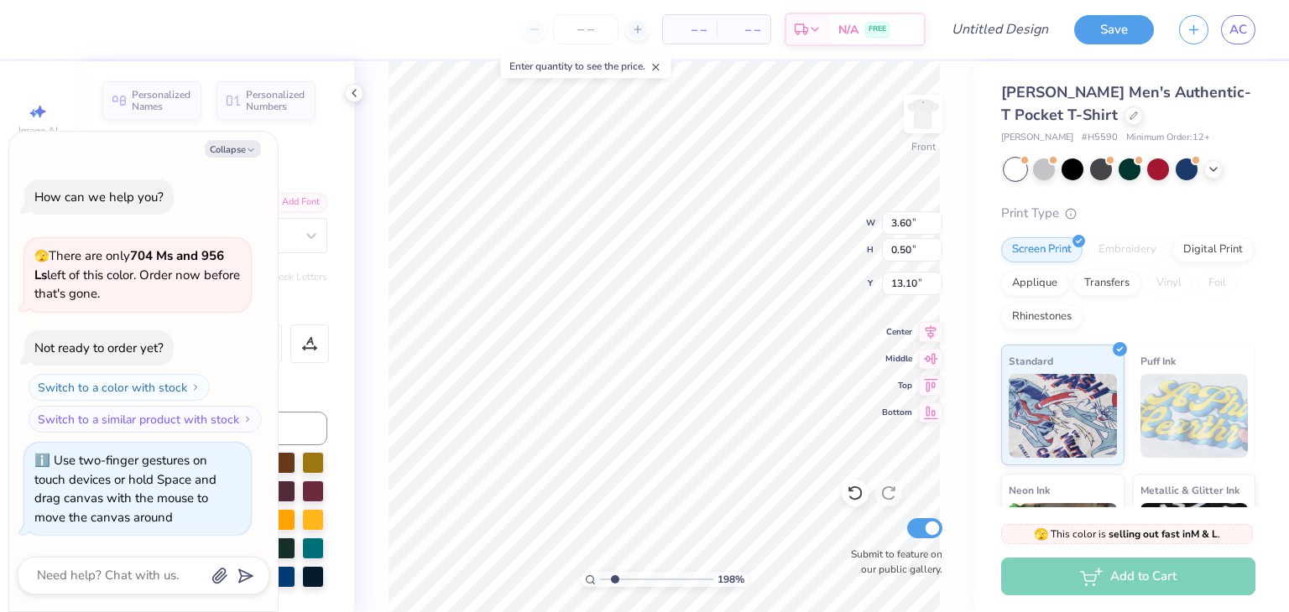
type input "1.9751687543166"
type textarea "x"
type input "1.9751687543166"
type textarea "x"
type textarea "AC McMurr"
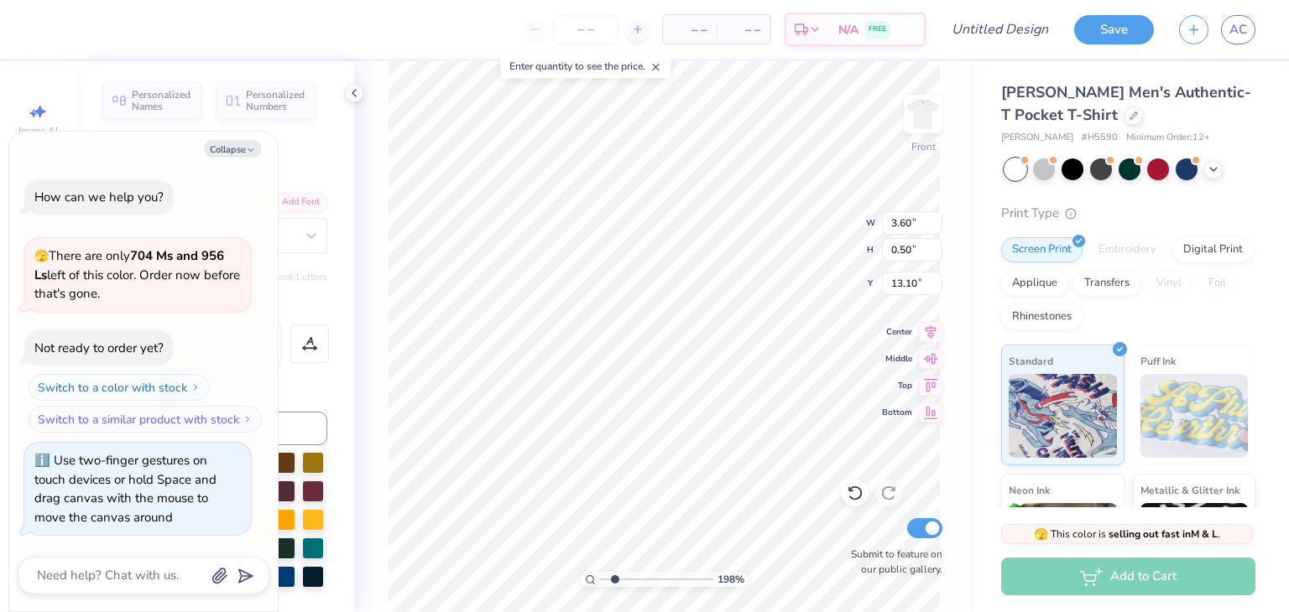
type input "1.9751687543166"
type textarea "x"
type textarea "AC McMur"
type input "1.9751687543166"
type textarea "x"
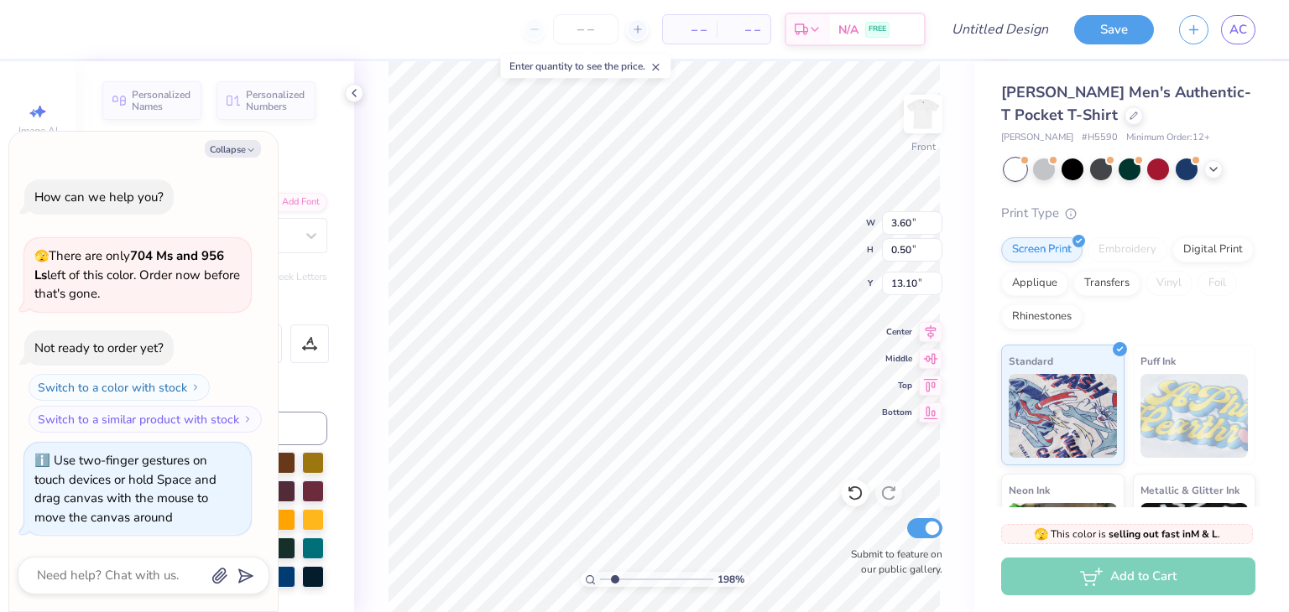
type textarea "AC McMu"
type input "1.9751687543166"
type textarea "x"
type textarea "AC McM"
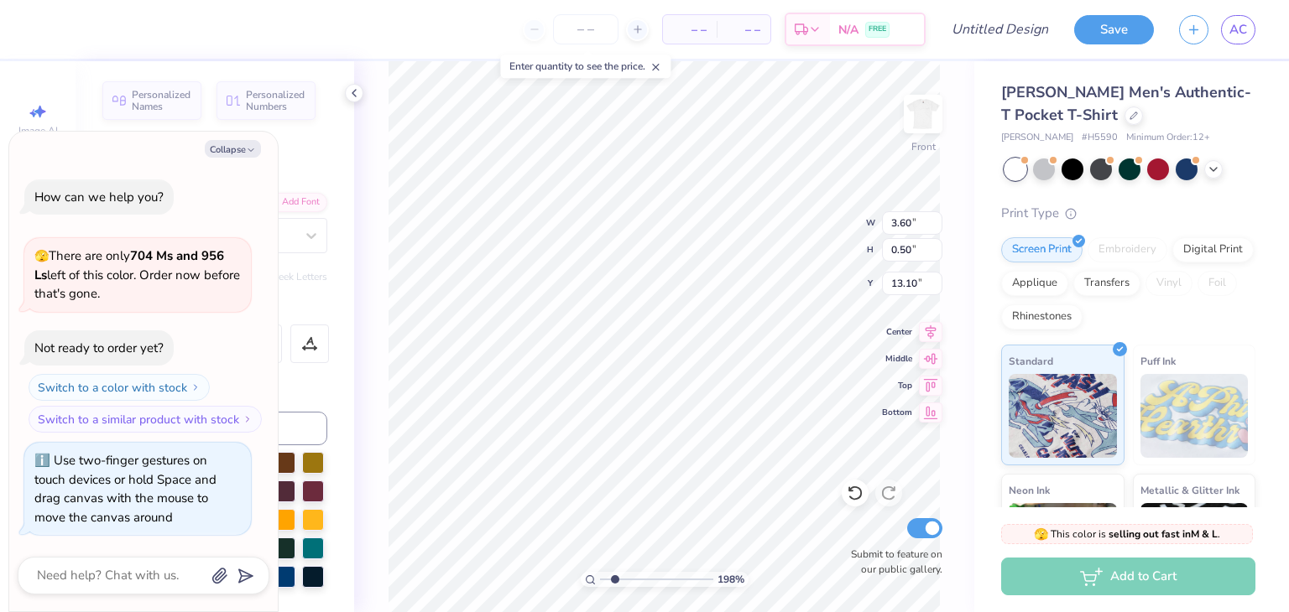
type input "1.9751687543166"
type textarea "x"
type textarea "AC Mc"
type input "1.9751687543166"
type textarea "x"
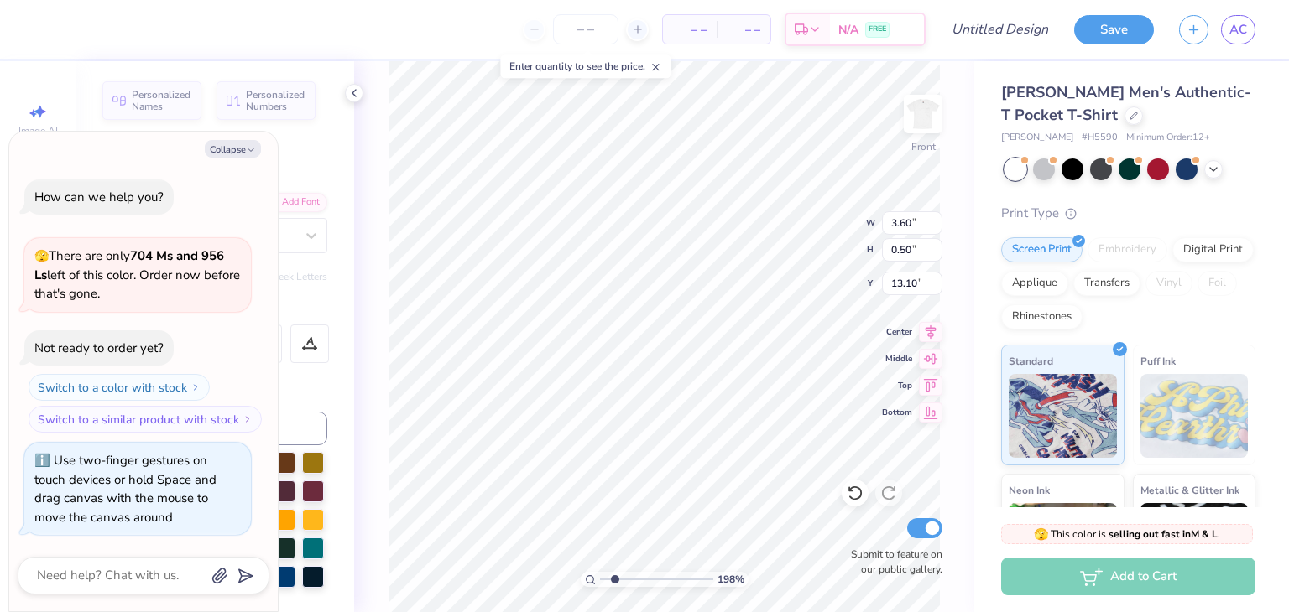
type textarea "AC M"
type input "1.9751687543166"
type textarea "x"
type textarea "AC"
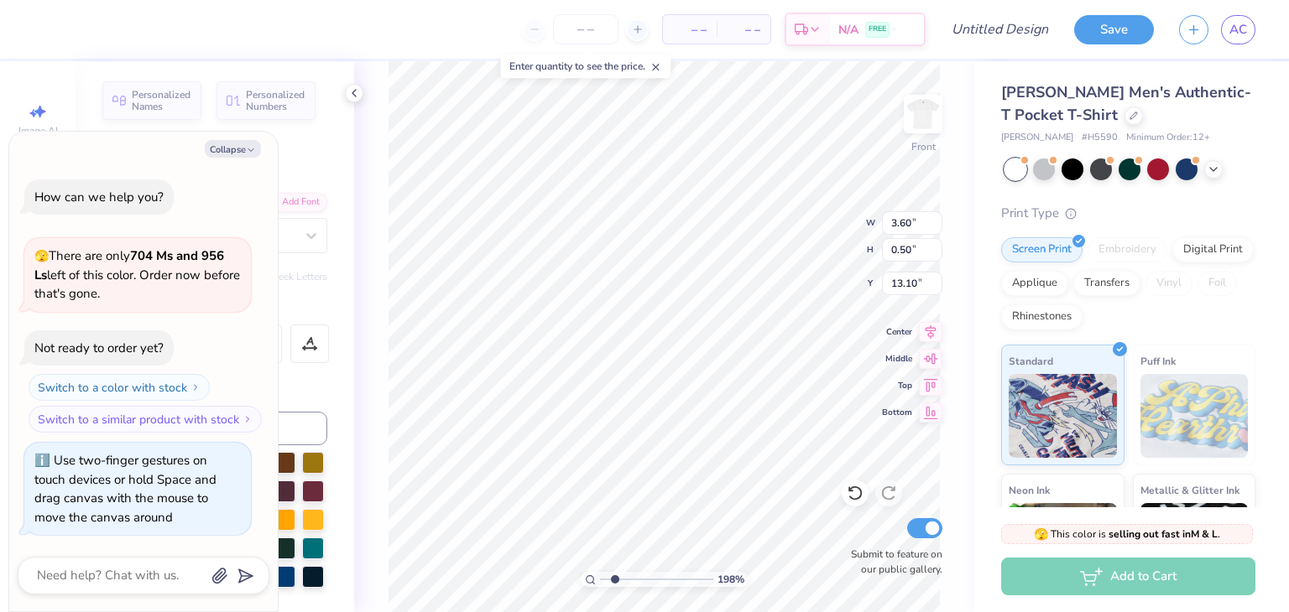
type input "1.9751687543166"
type textarea "x"
type textarea "AC"
type input "1.9751687543166"
type textarea "x"
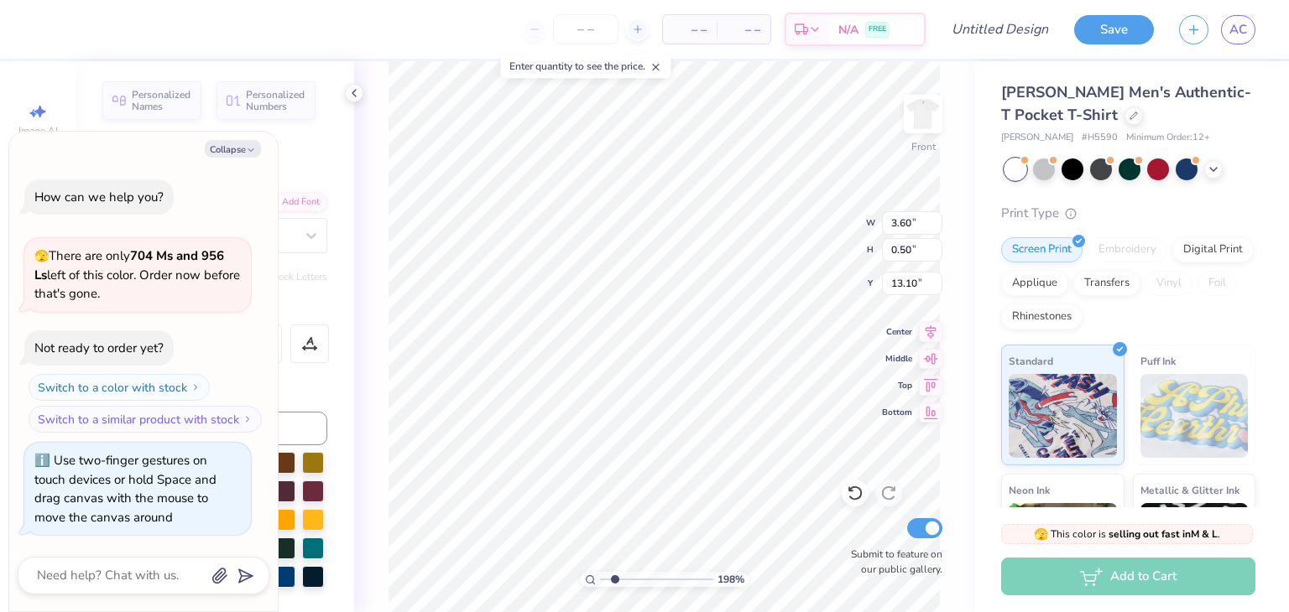
type textarea "AC"
type input "1.9751687543166"
type textarea "x"
type textarea "AC"
type input "1.9751687543166"
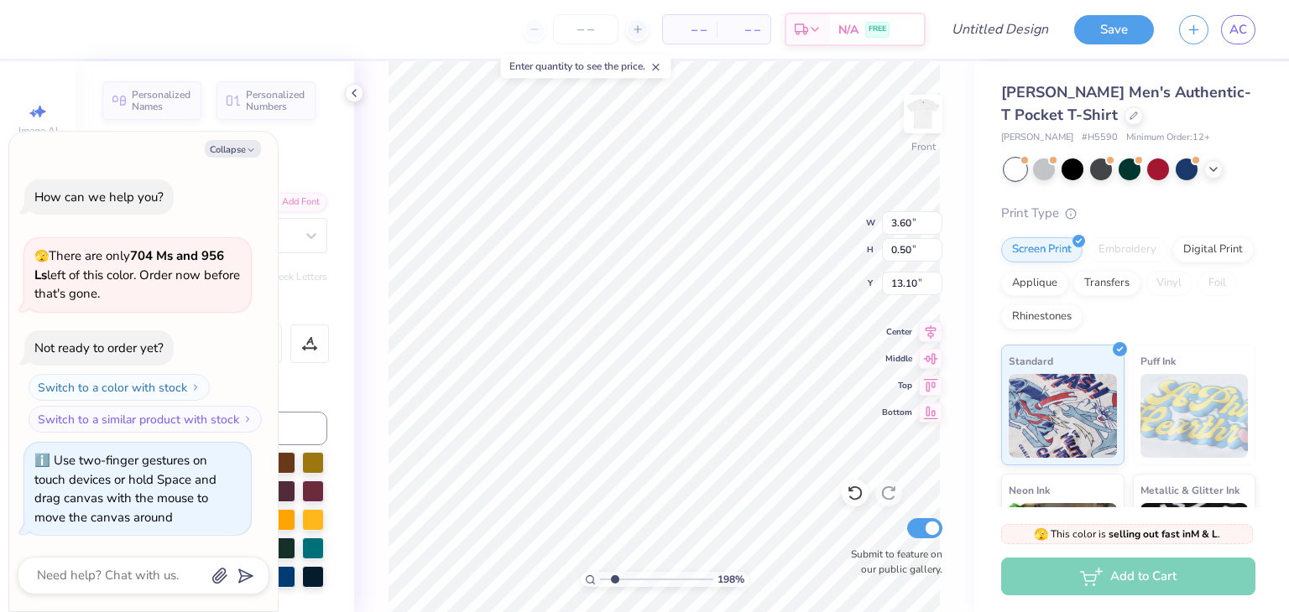
type textarea "x"
type textarea "AC"
type input "1.9751687543166"
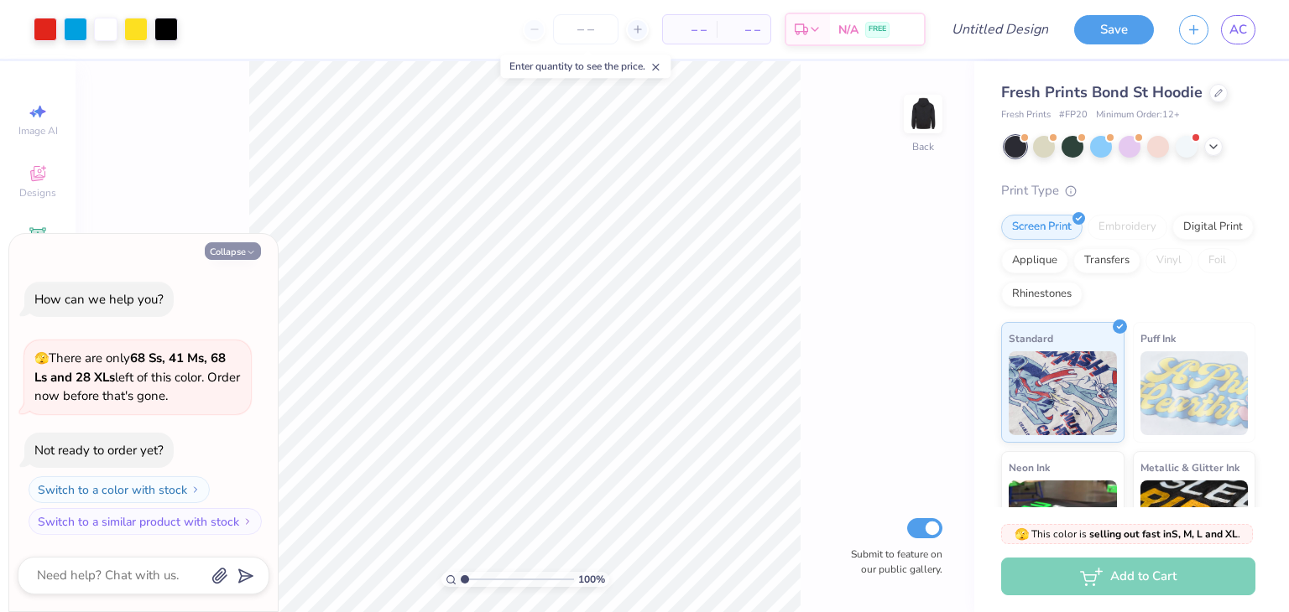
click at [242, 252] on button "Collapse" at bounding box center [233, 251] width 56 height 18
type textarea "x"
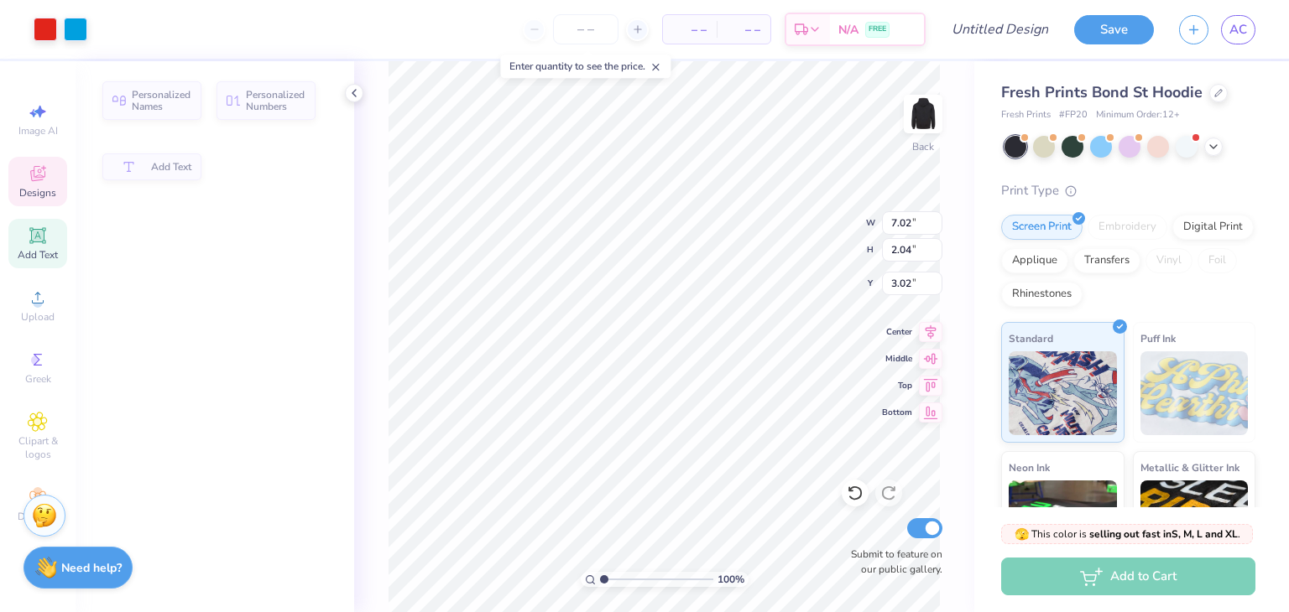
type input "7.02"
type input "2.04"
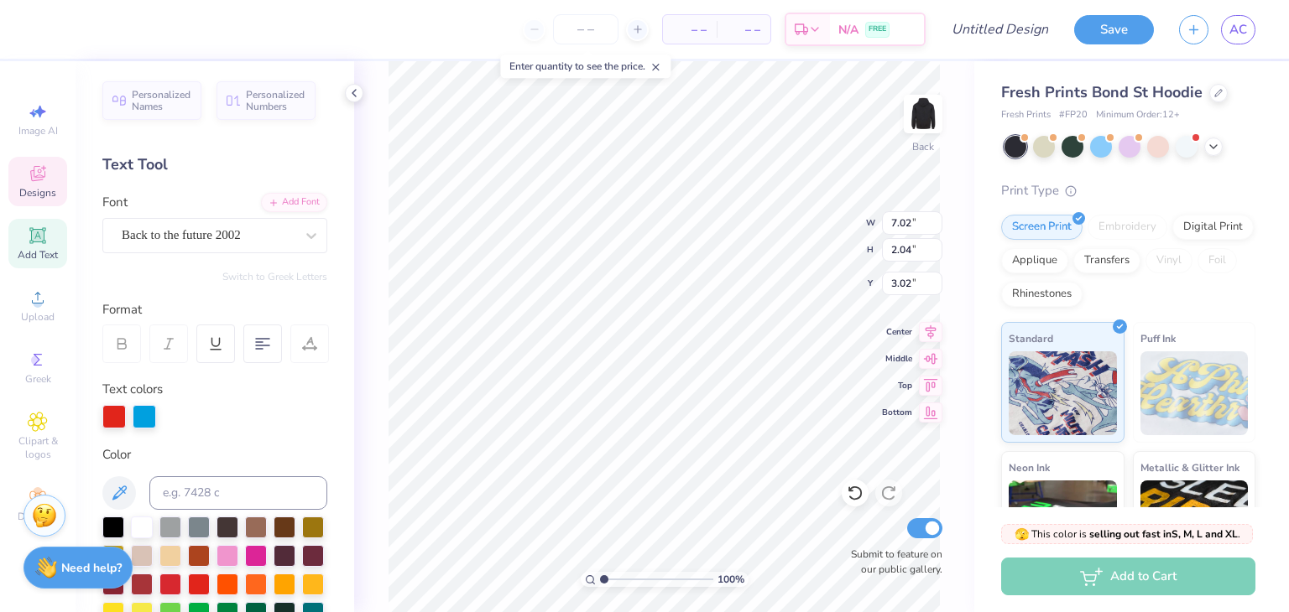
scroll to position [13, 2]
type textarea "Phi"
type input "10.99"
type input "2.08"
type input "5.18"
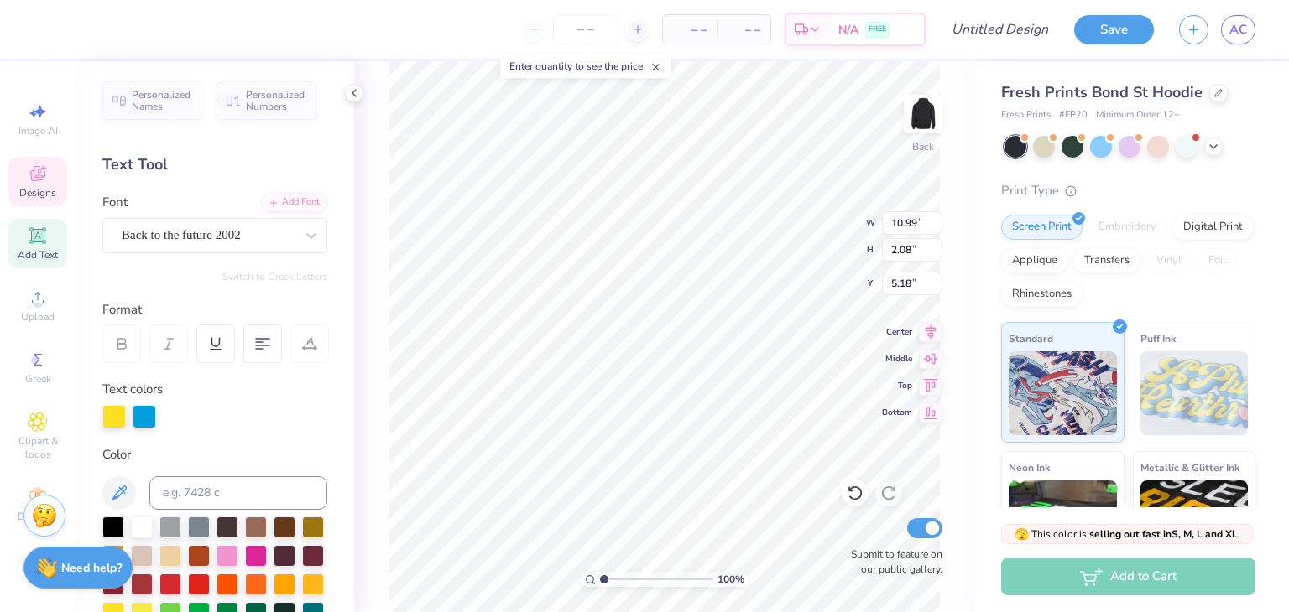
type textarea "T"
type textarea "Sigma Alpha"
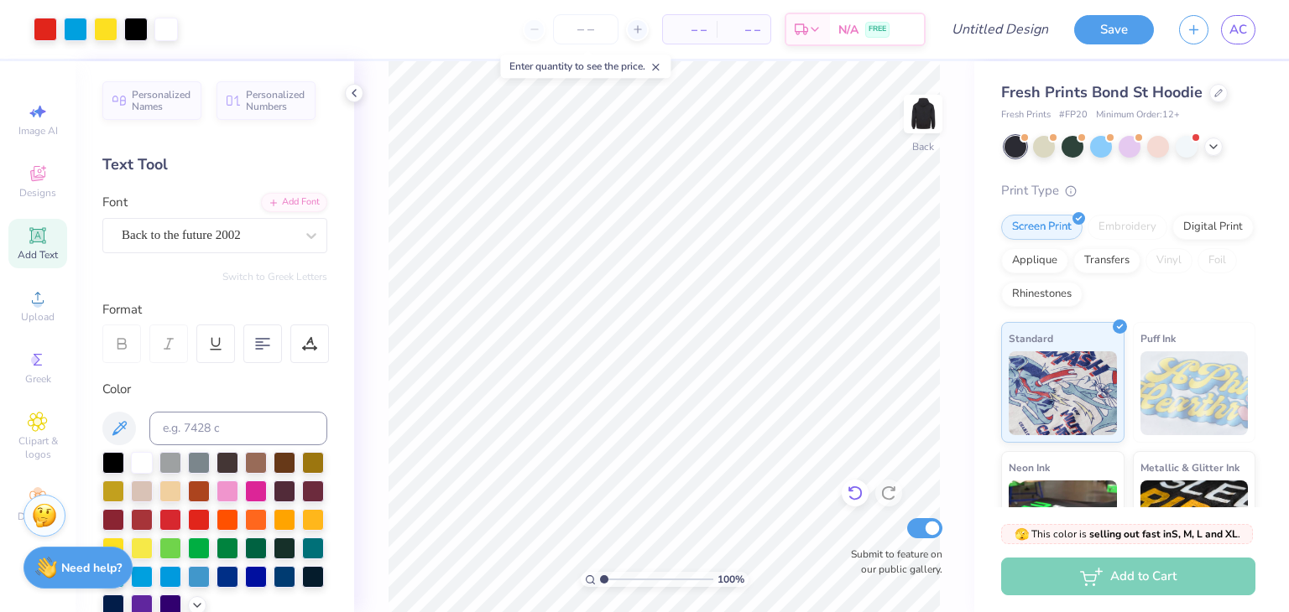
click at [851, 501] on icon at bounding box center [854, 493] width 17 height 17
click at [852, 493] on icon at bounding box center [854, 493] width 17 height 17
click at [883, 487] on icon at bounding box center [888, 493] width 17 height 17
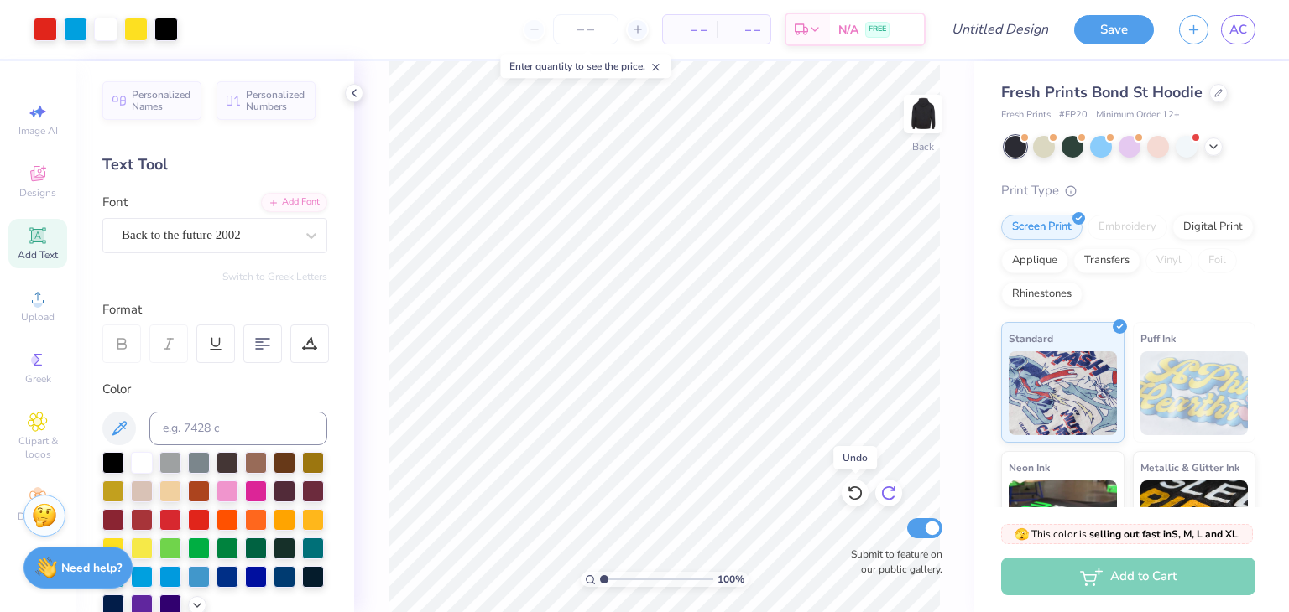
click at [883, 487] on icon at bounding box center [888, 493] width 17 height 17
click at [881, 487] on icon at bounding box center [888, 493] width 17 height 17
click at [857, 488] on icon at bounding box center [854, 494] width 14 height 15
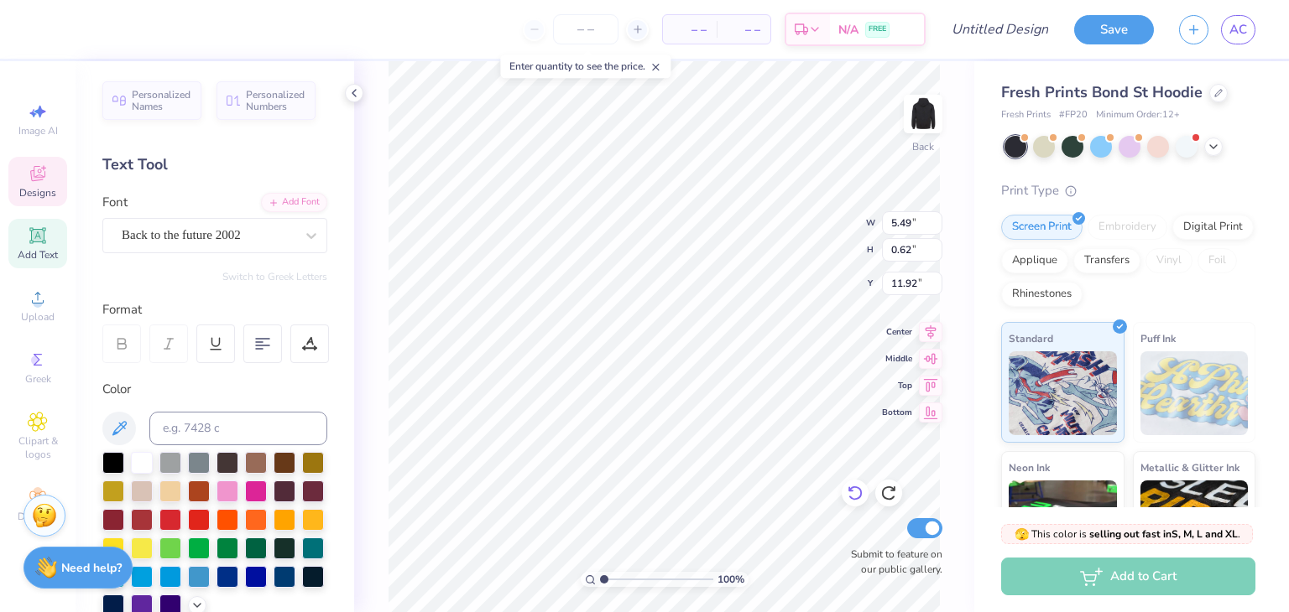
scroll to position [13, 3]
type textarea "F"
type textarea "Homecoming"
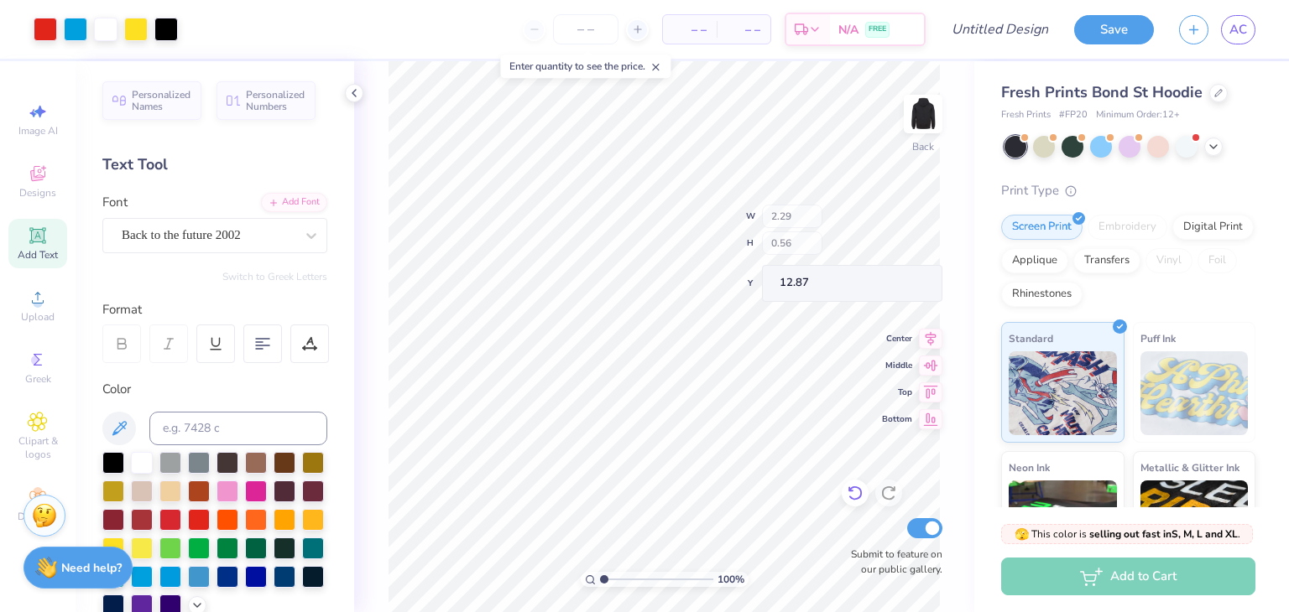
type input "2.29"
type input "0.56"
type input "12.87"
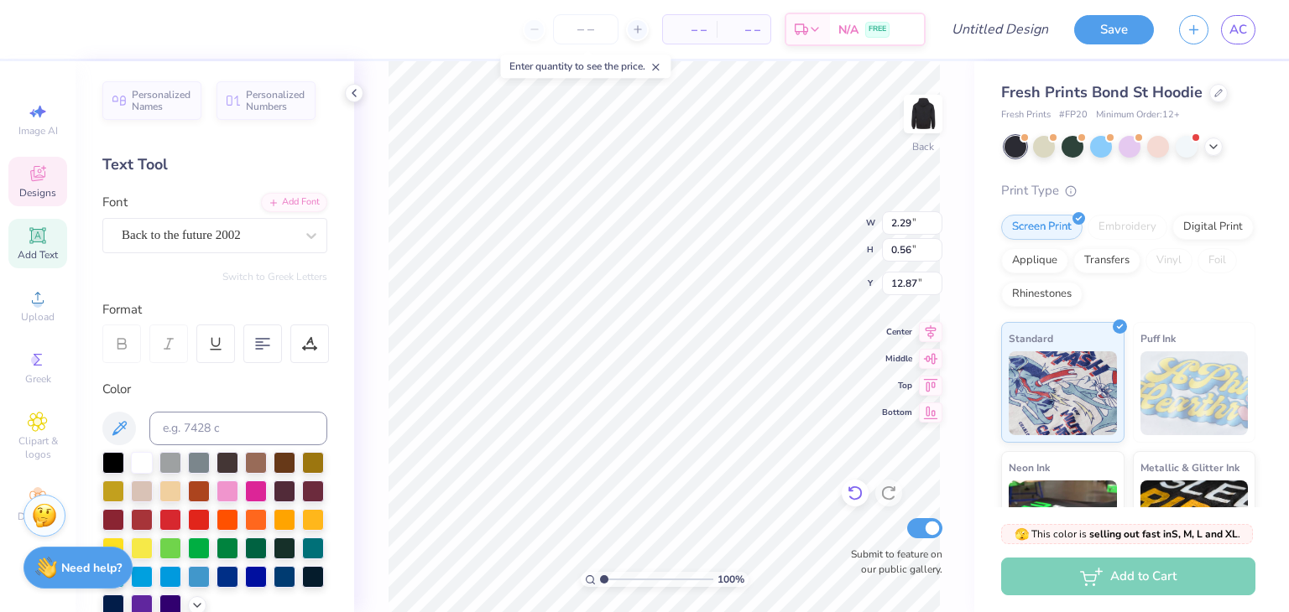
scroll to position [13, 2]
type textarea "2025"
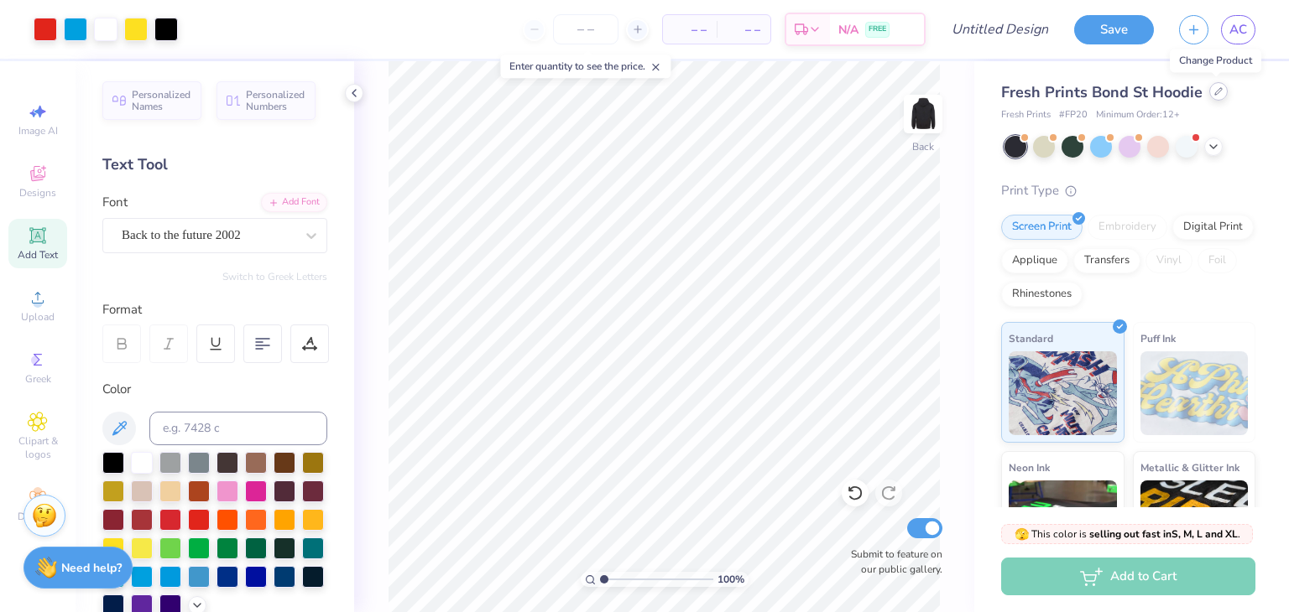
click at [1214, 95] on icon at bounding box center [1218, 91] width 8 height 8
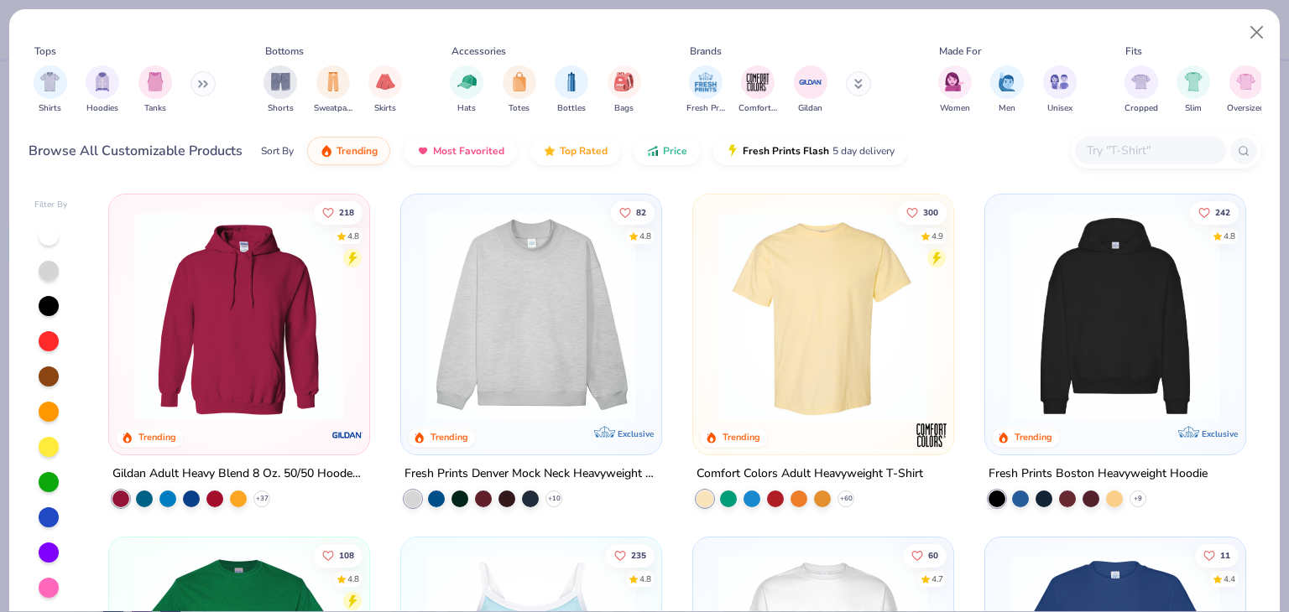
click at [49, 313] on div at bounding box center [49, 306] width 20 height 20
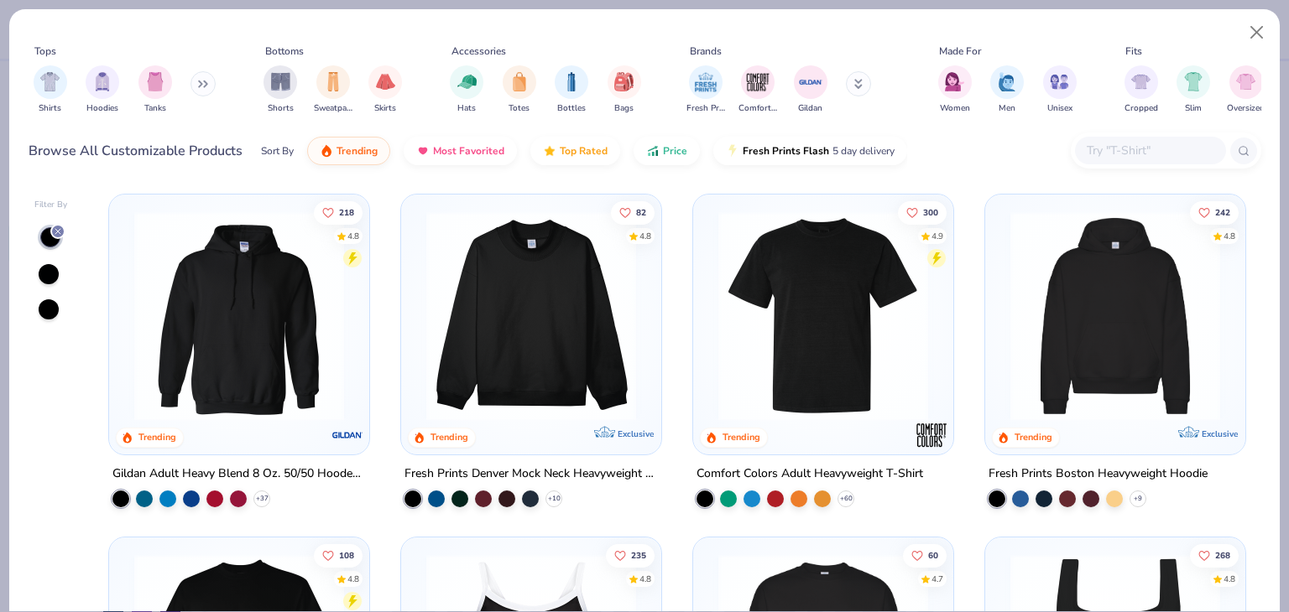
click at [826, 323] on img at bounding box center [823, 316] width 227 height 210
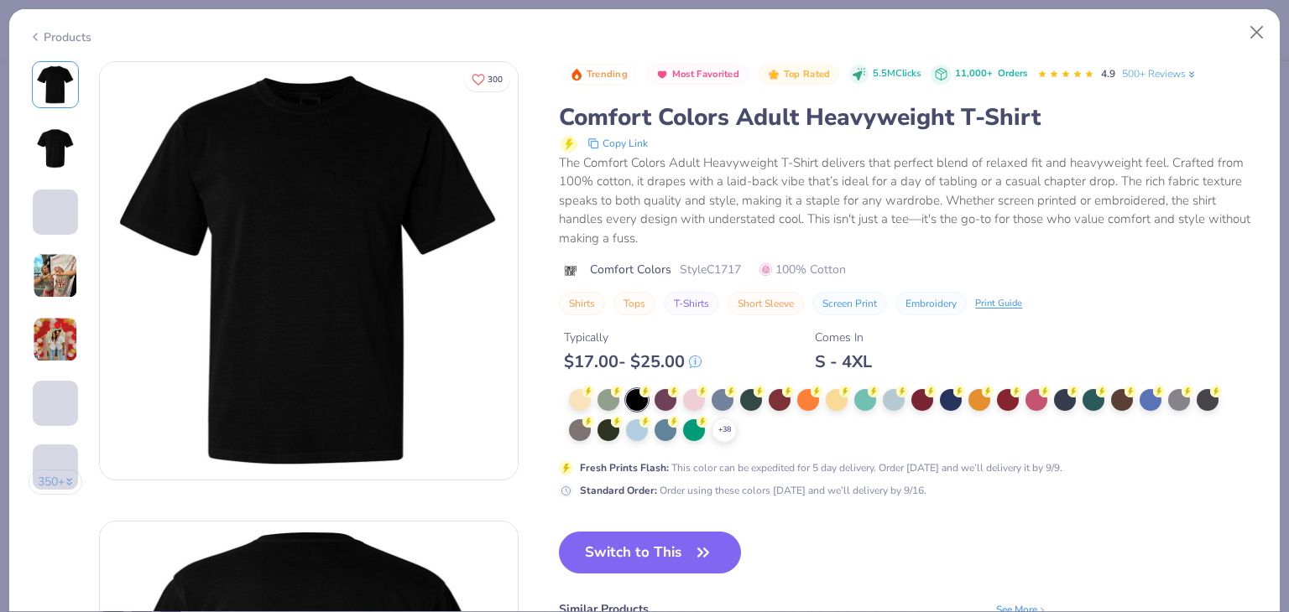
click at [611, 545] on button "Switch to This" at bounding box center [650, 553] width 182 height 42
click at [678, 551] on button "Switch to This" at bounding box center [650, 553] width 182 height 42
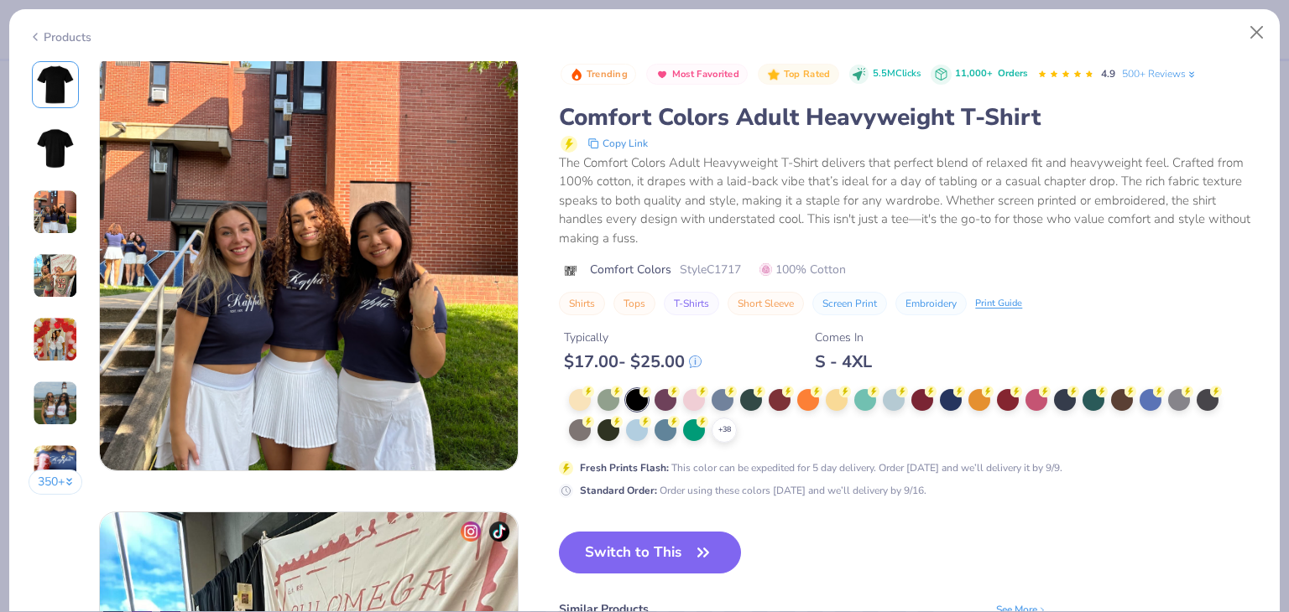
scroll to position [938, 0]
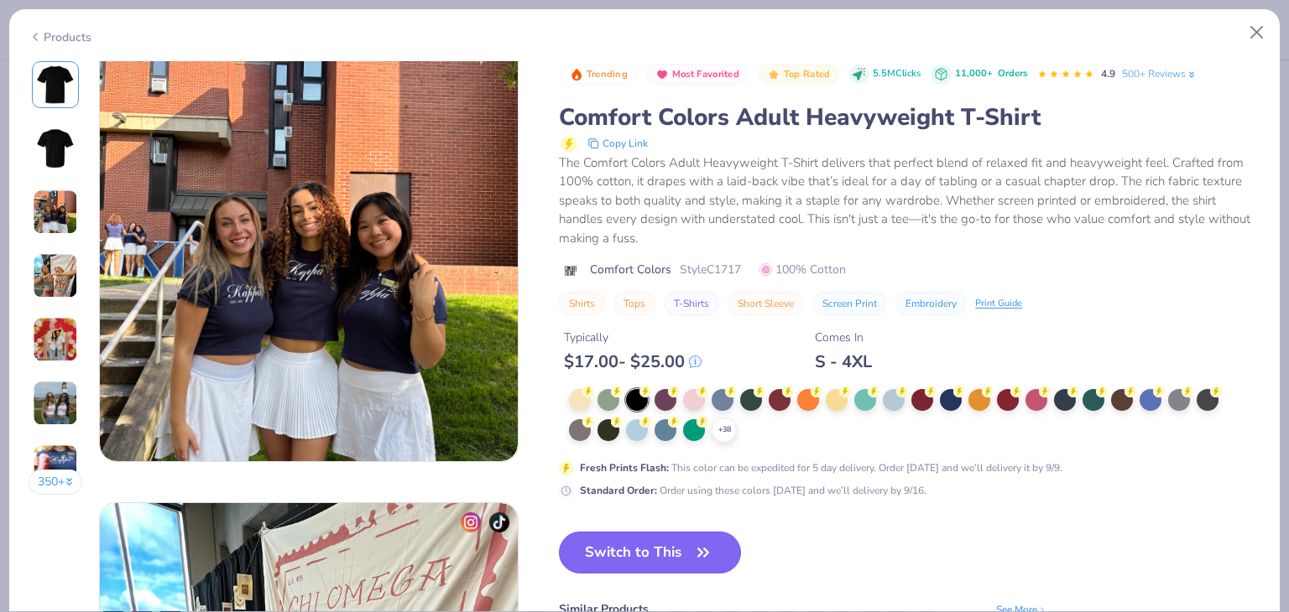
click at [614, 547] on button "Switch to This" at bounding box center [650, 553] width 182 height 42
click at [945, 398] on div at bounding box center [951, 399] width 22 height 22
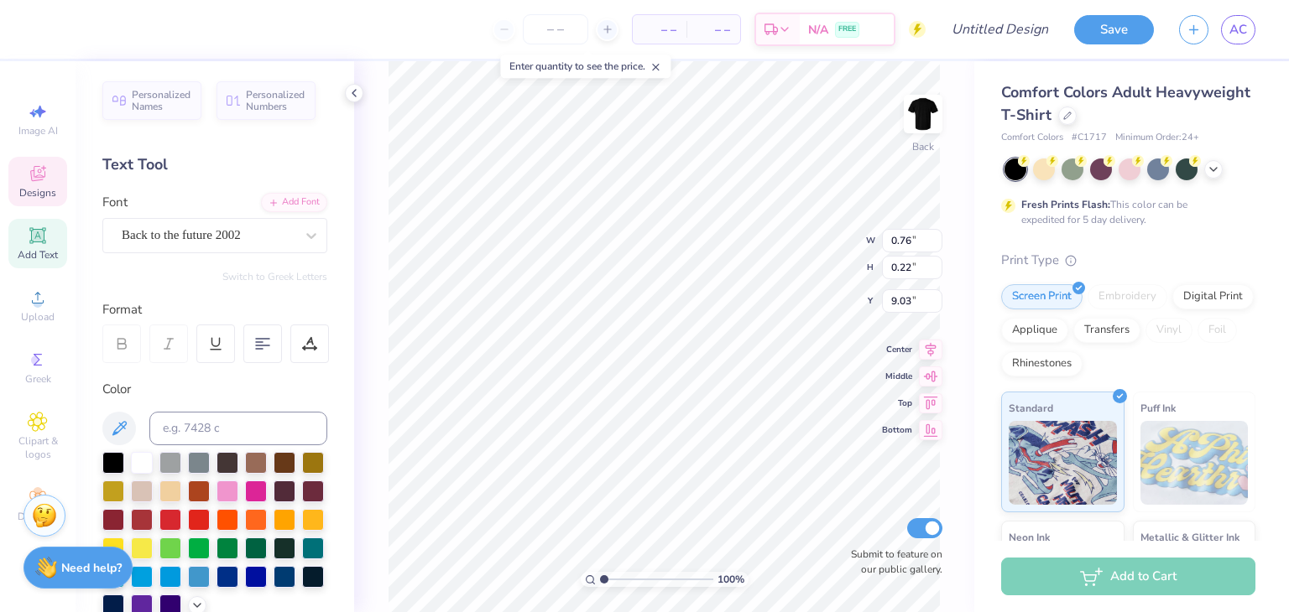
scroll to position [13, 2]
type textarea "1932"
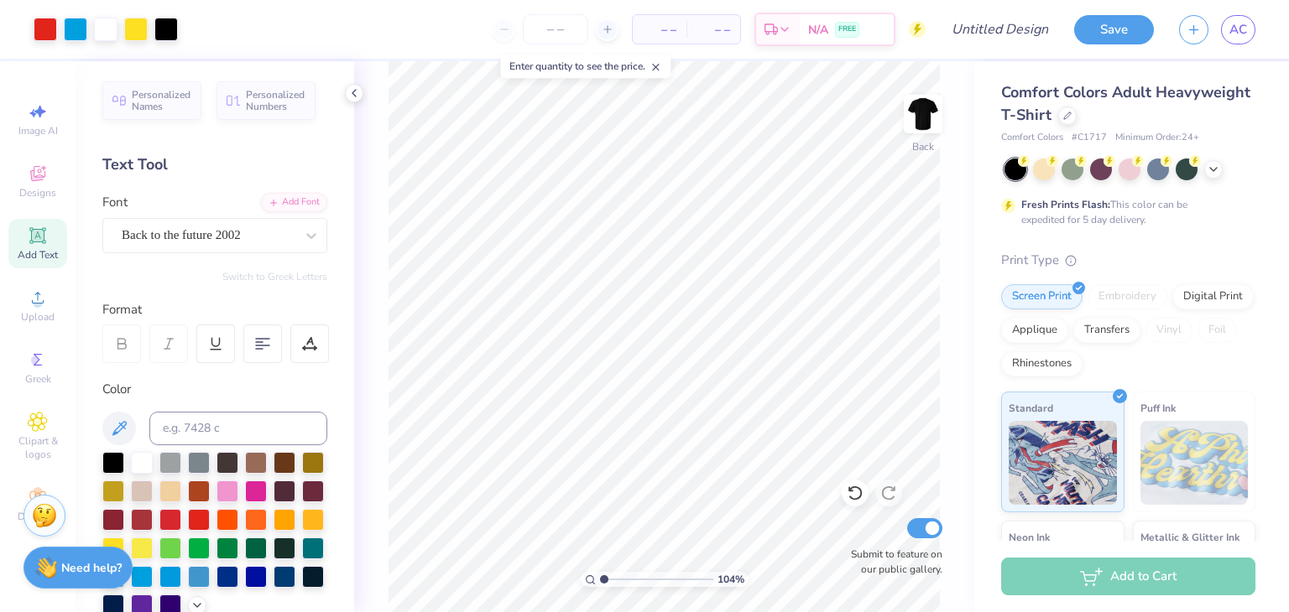
type input "1.04"
click at [604, 585] on input "range" at bounding box center [656, 579] width 113 height 15
click at [1107, 28] on button "Save" at bounding box center [1114, 27] width 80 height 29
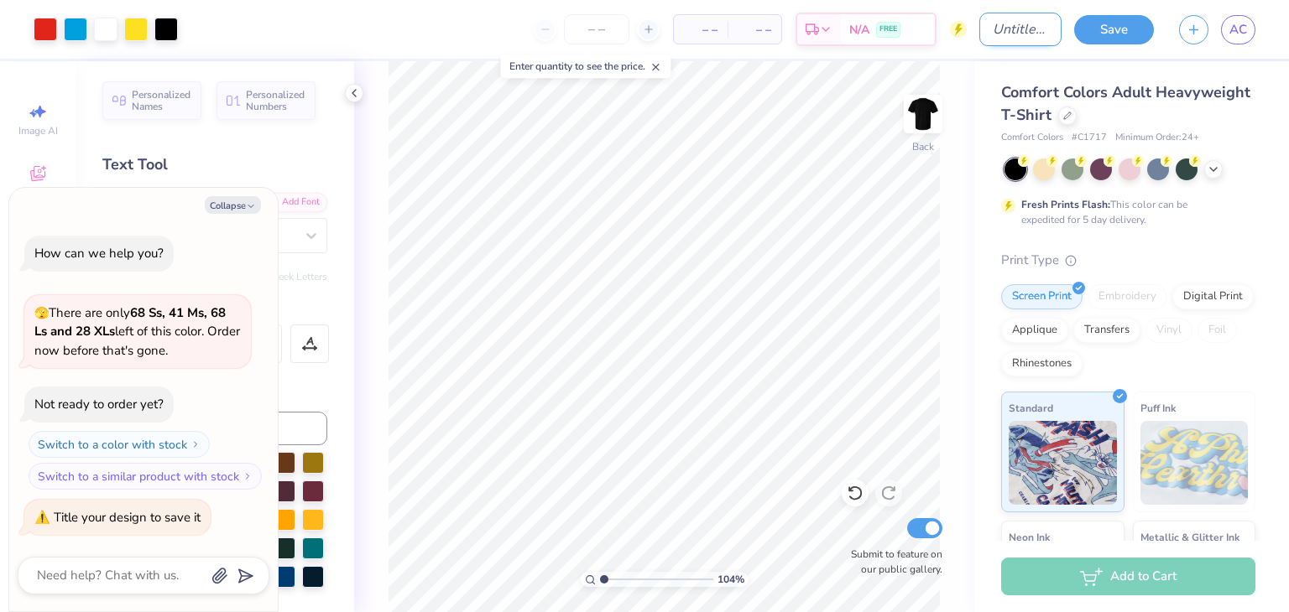
type textarea "x"
click at [1002, 28] on input "Design Title" at bounding box center [1020, 30] width 82 height 34
type input "H"
type textarea "x"
type input "HO"
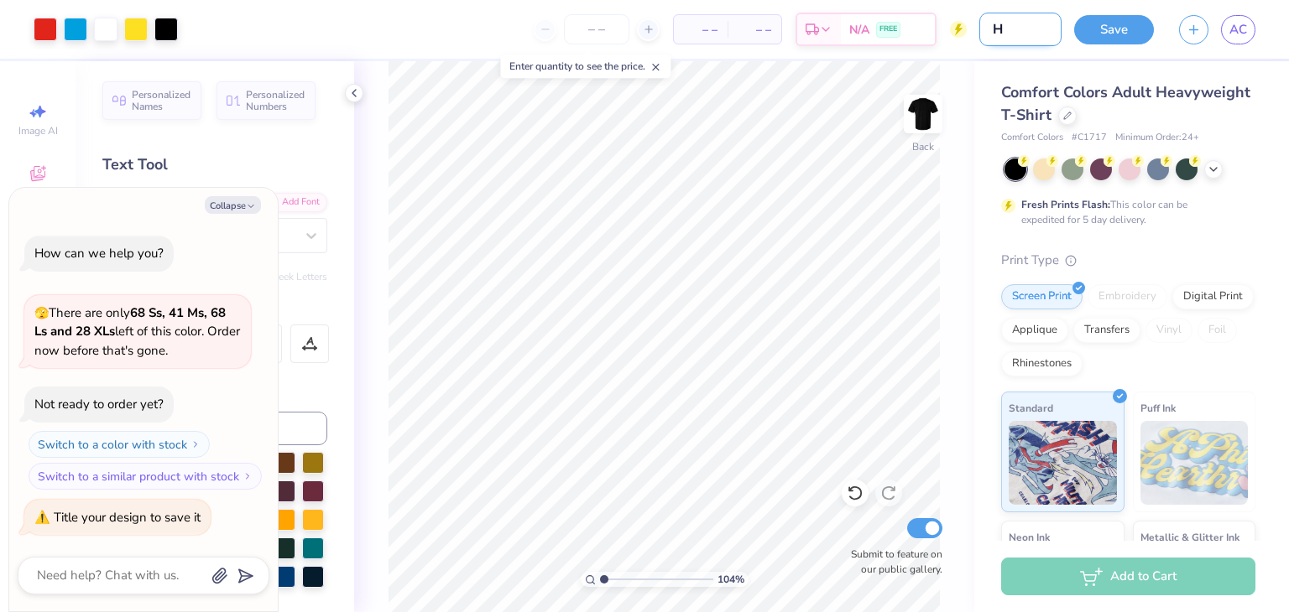
type textarea "x"
type input "HOC"
type textarea "x"
type input "HOCO"
type textarea "x"
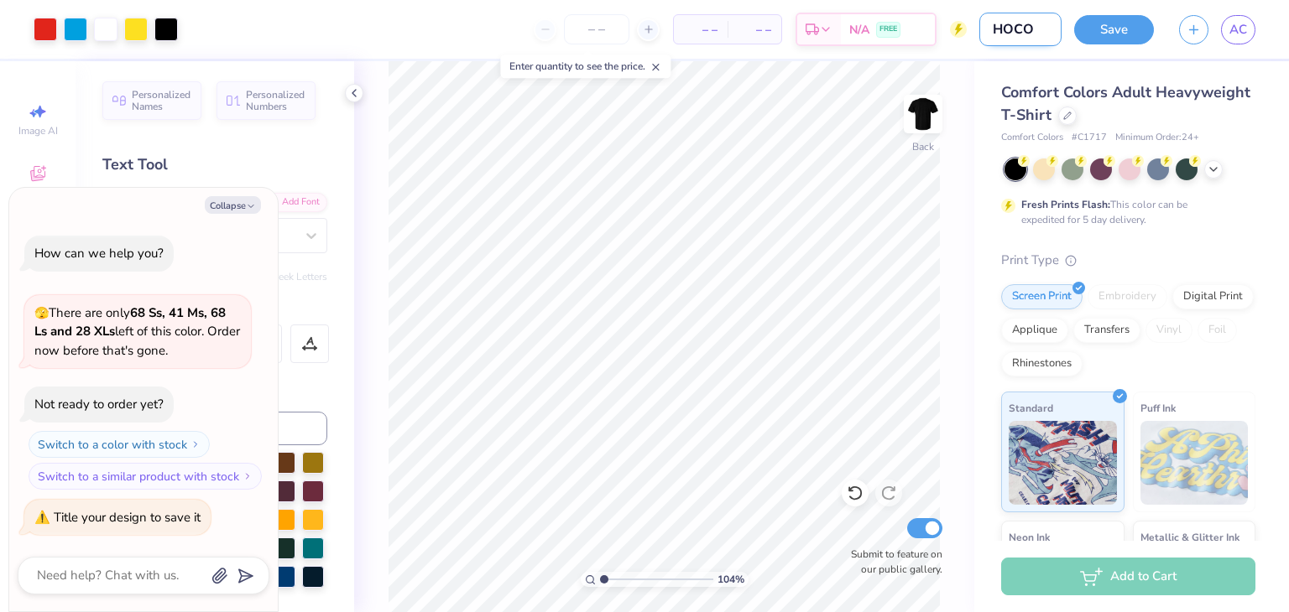
type input "HOCO"
type textarea "x"
type input "HOCO s"
type textarea "x"
type input "HOCO sh"
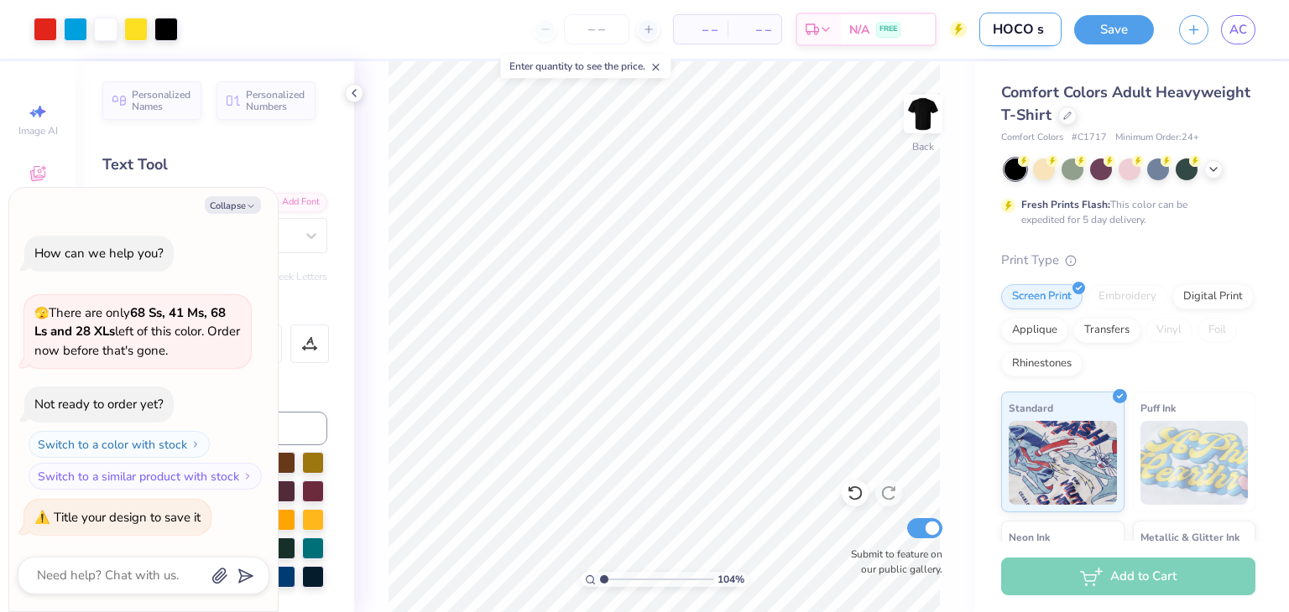
type textarea "x"
type input "HOCO shi"
type textarea "x"
type input "HOCO shir"
type textarea "x"
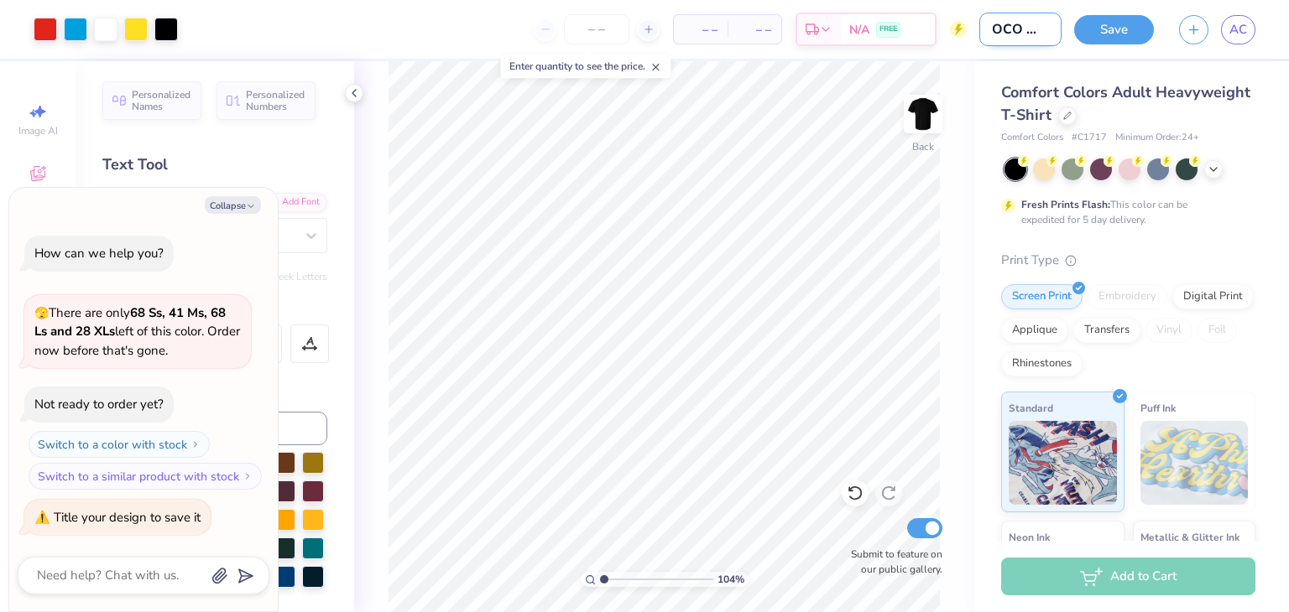
type input "HOCO shirt"
type textarea "x"
type input "HOCO shirt"
type textarea "x"
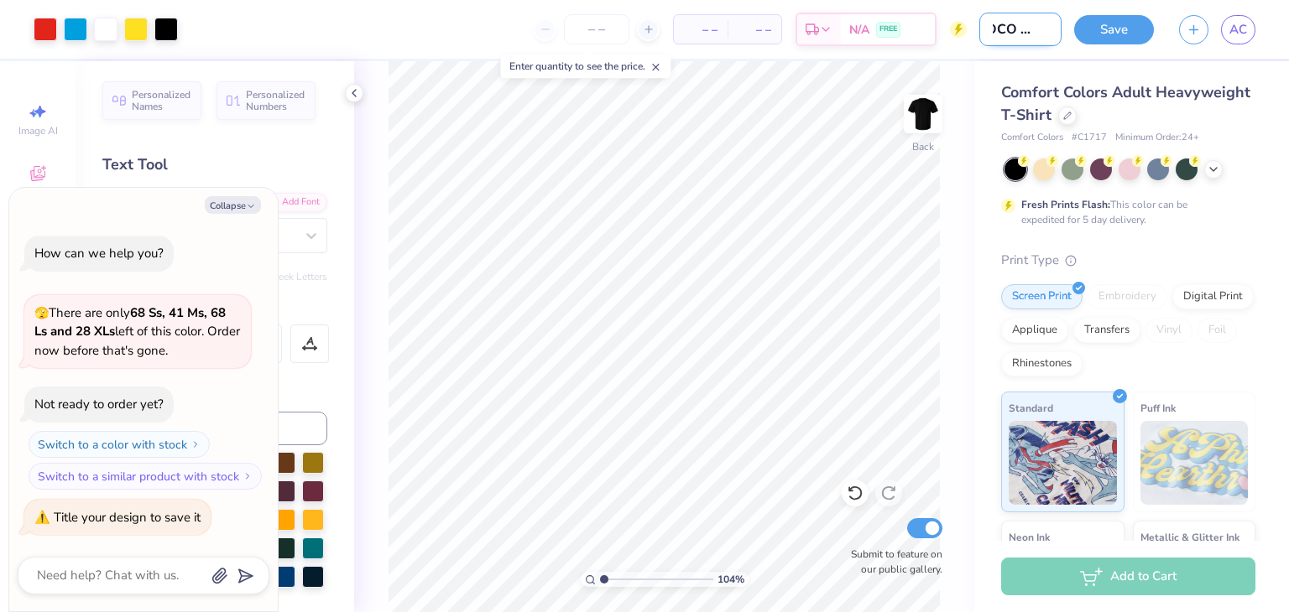
type input "HOCO shirt 3"
type textarea "x"
type input "HOCO shirt 3"
click at [1113, 18] on button "Save" at bounding box center [1114, 27] width 80 height 29
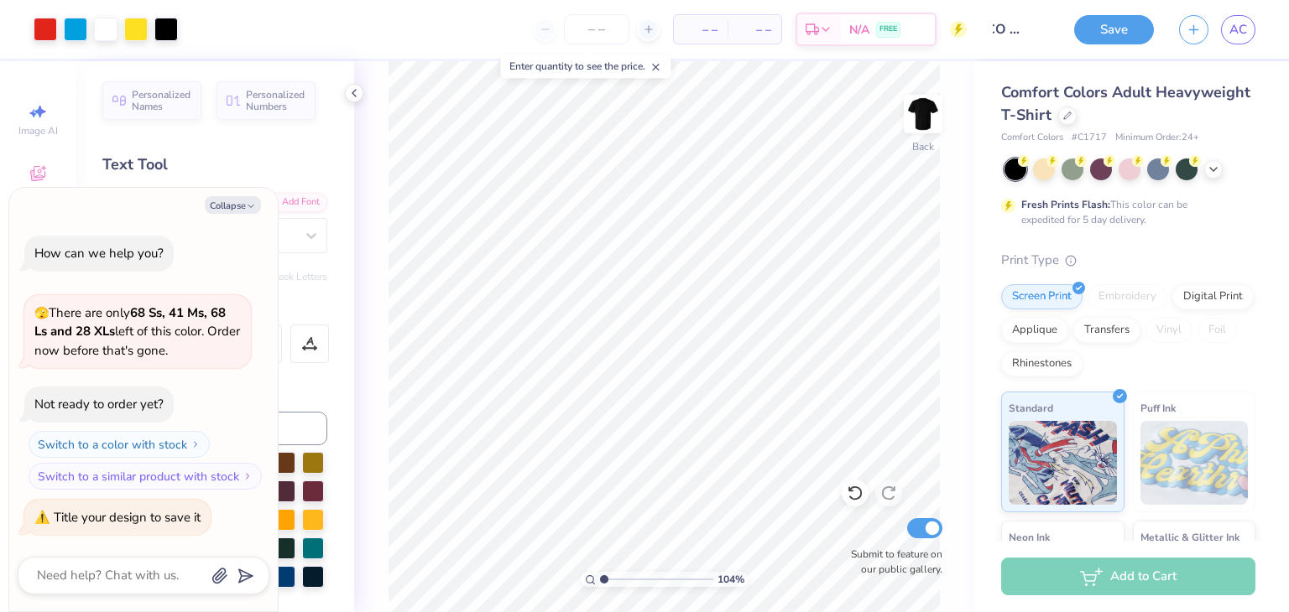
scroll to position [0, 0]
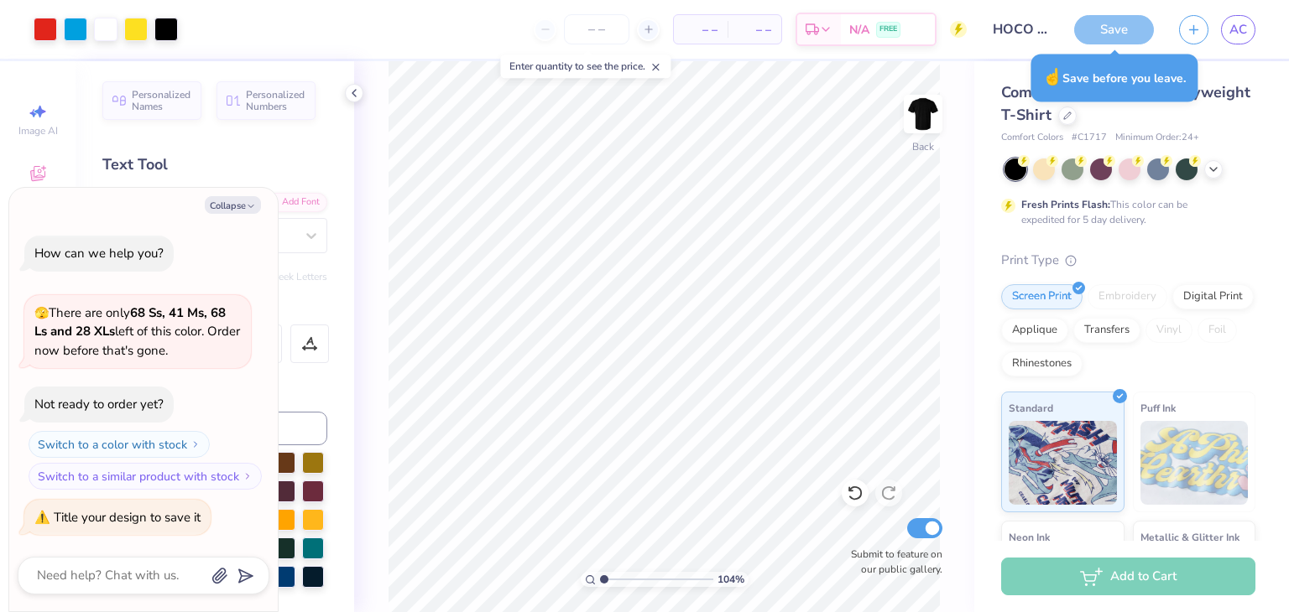
click at [1112, 28] on div "Save" at bounding box center [1114, 29] width 80 height 29
type textarea "x"
